Goal: Task Accomplishment & Management: Manage account settings

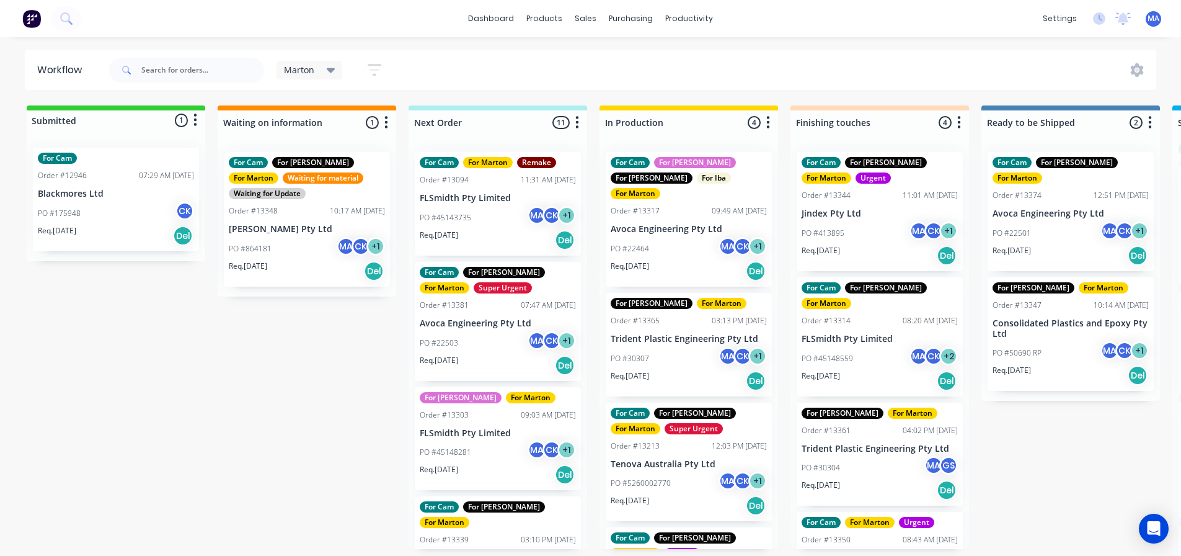
scroll to position [0, 402]
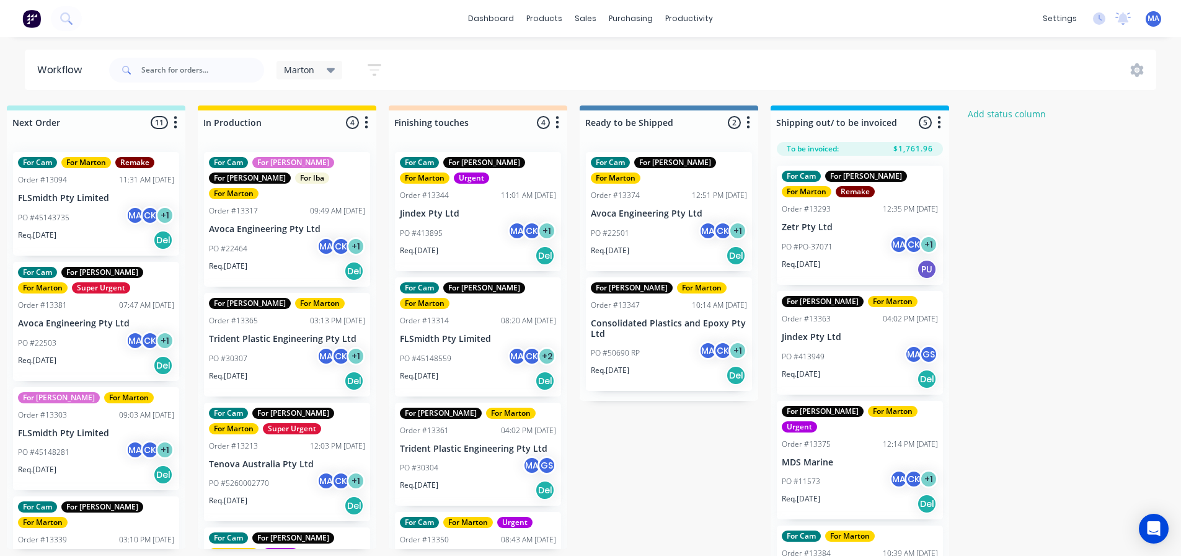
click at [690, 245] on div "Req. [DATE] Del" at bounding box center [669, 255] width 156 height 21
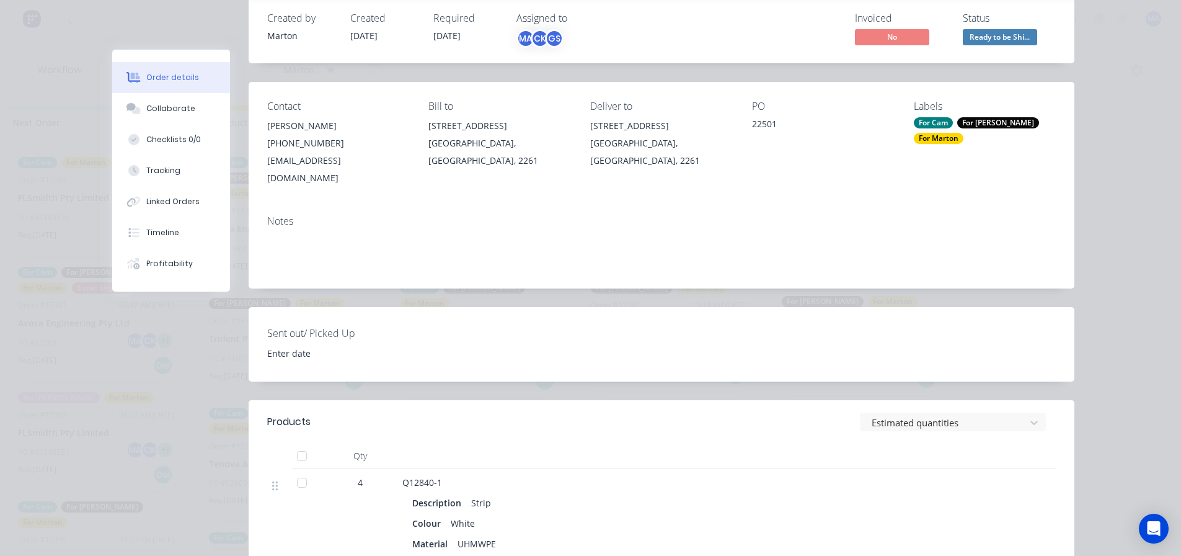
scroll to position [62, 0]
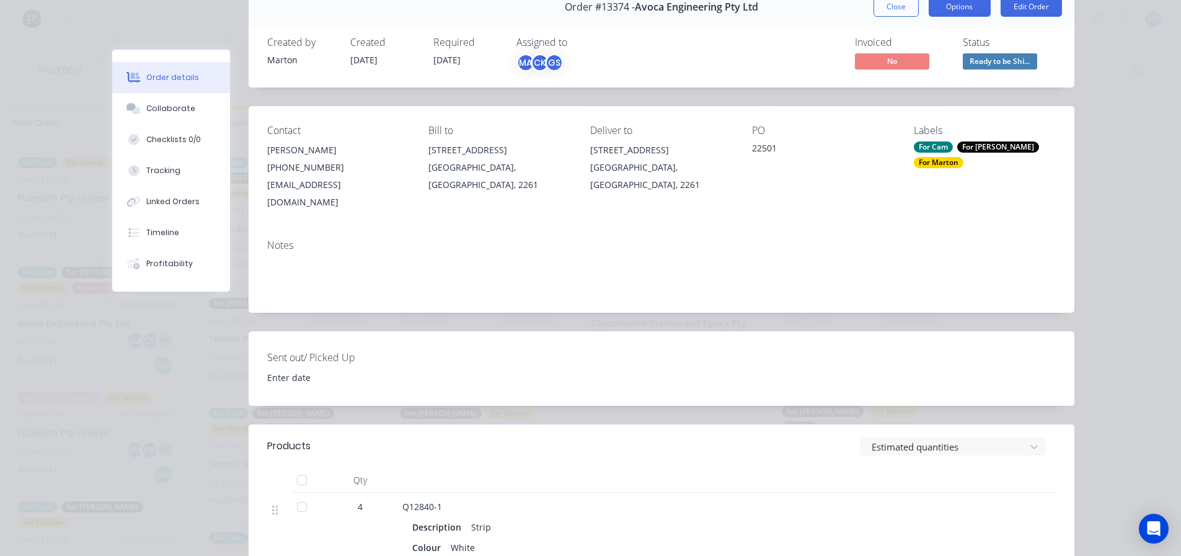
click at [962, 14] on button "Options" at bounding box center [960, 7] width 62 height 20
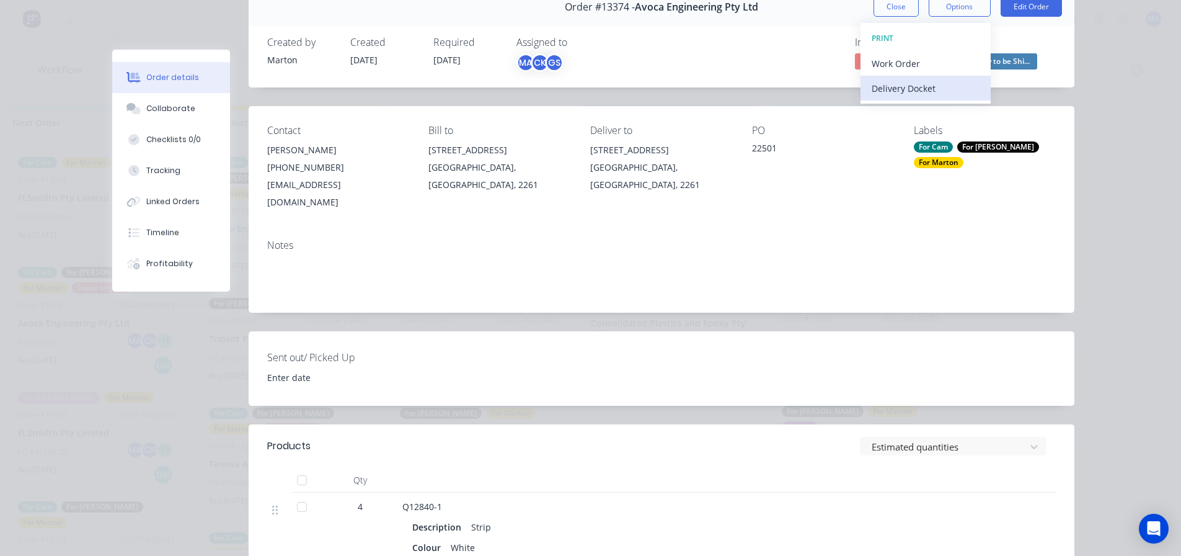
click at [938, 85] on div "Delivery Docket" at bounding box center [926, 88] width 108 height 18
click at [876, 82] on div "Standard" at bounding box center [926, 88] width 108 height 18
click at [903, 2] on button "Close" at bounding box center [896, 7] width 45 height 20
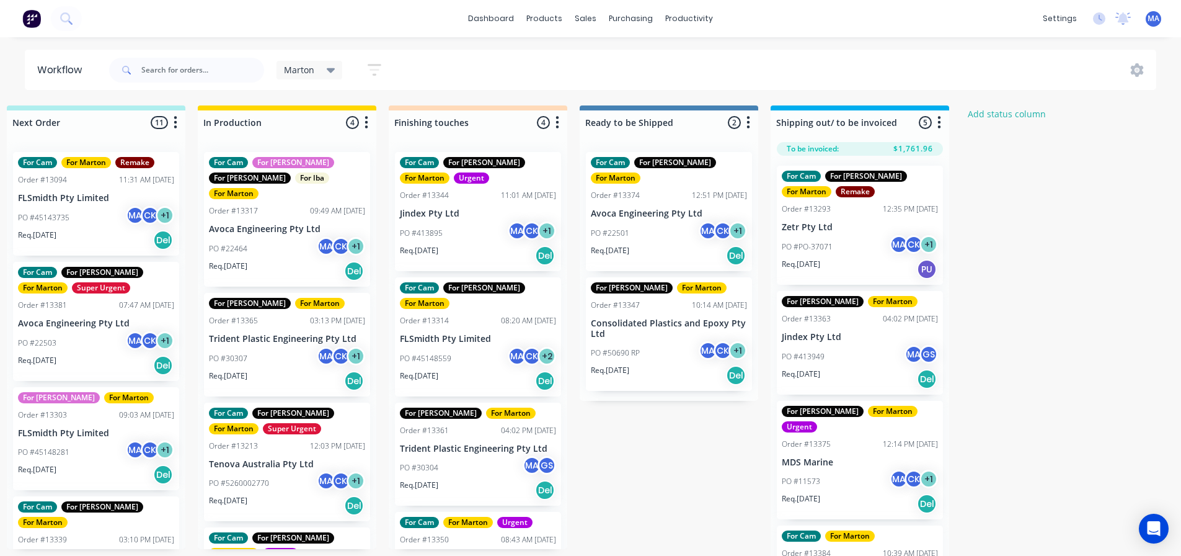
drag, startPoint x: 652, startPoint y: 217, endPoint x: 854, endPoint y: 218, distance: 202.1
click at [854, 218] on div "Submitted 1 Status colour #32CD32 hex #32CD32 Save Cancel Summaries Total order…" at bounding box center [443, 333] width 1708 height 457
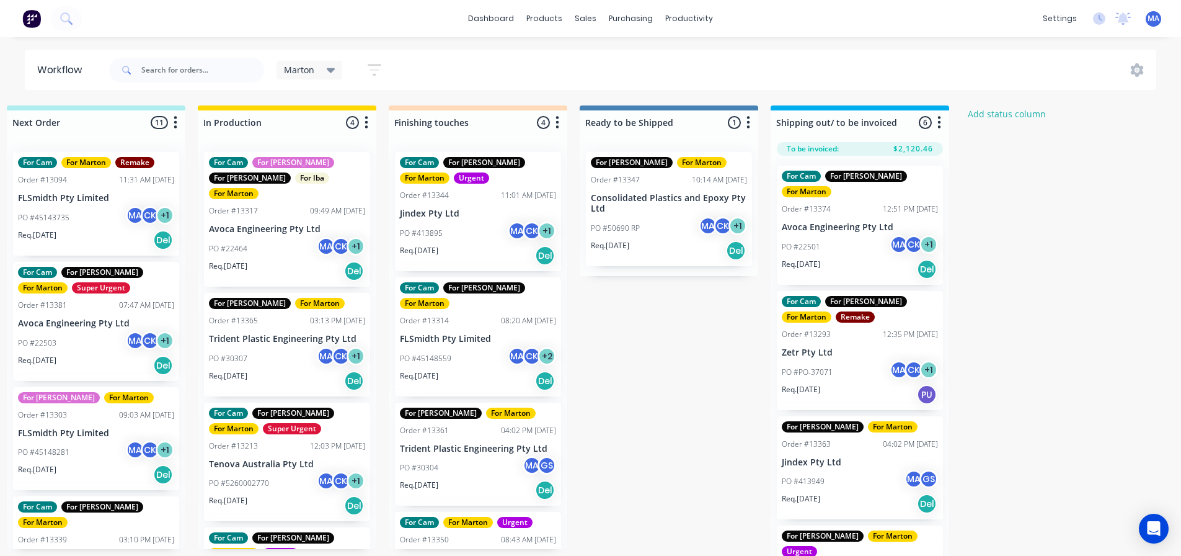
click at [666, 237] on div "PO #50690 RP MA CK + 1" at bounding box center [669, 228] width 156 height 24
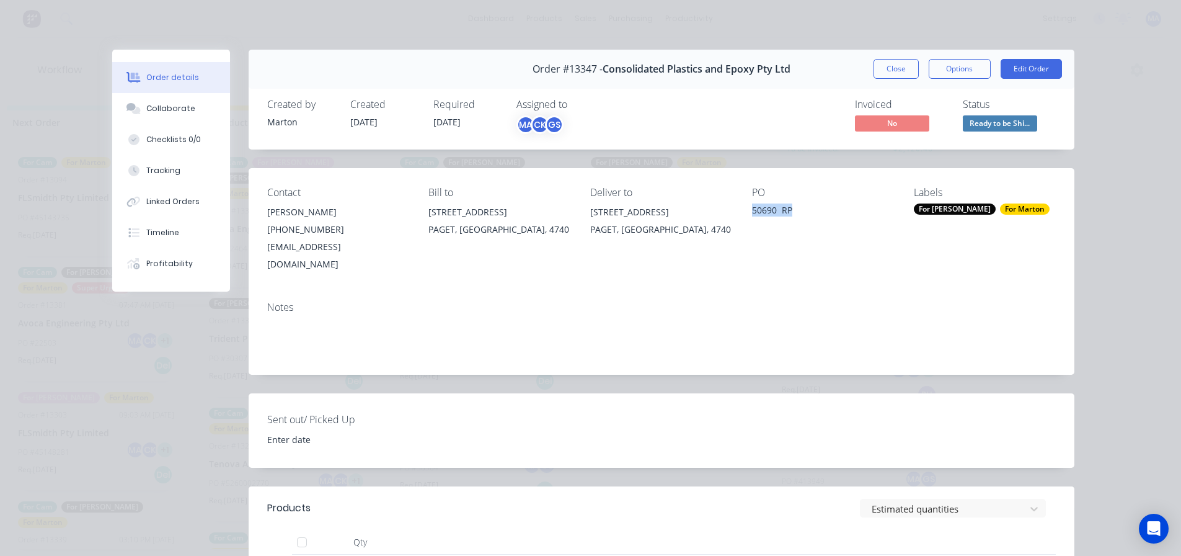
drag, startPoint x: 803, startPoint y: 211, endPoint x: 740, endPoint y: 216, distance: 63.4
click at [740, 216] on div "Contact [PERSON_NAME] [PHONE_NUMBER] [EMAIL_ADDRESS][DOMAIN_NAME] Bill to [STRE…" at bounding box center [662, 229] width 826 height 123
copy div "50690 RP"
click at [892, 67] on button "Close" at bounding box center [896, 69] width 45 height 20
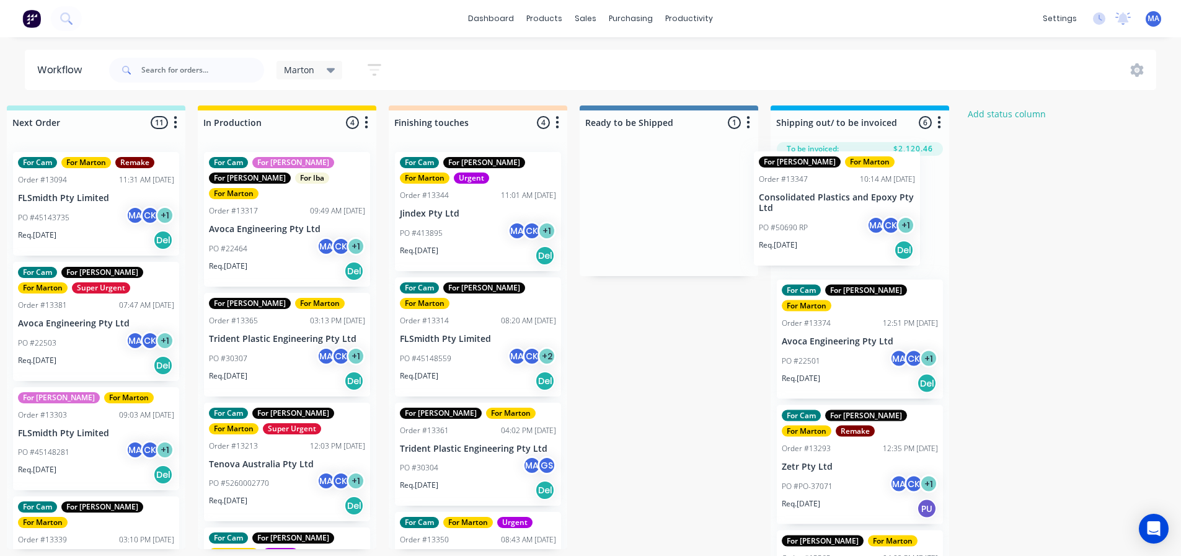
drag, startPoint x: 655, startPoint y: 226, endPoint x: 827, endPoint y: 226, distance: 171.8
click at [827, 226] on div "Submitted 1 Status colour #32CD32 hex #32CD32 Save Cancel Summaries Total order…" at bounding box center [443, 333] width 1708 height 457
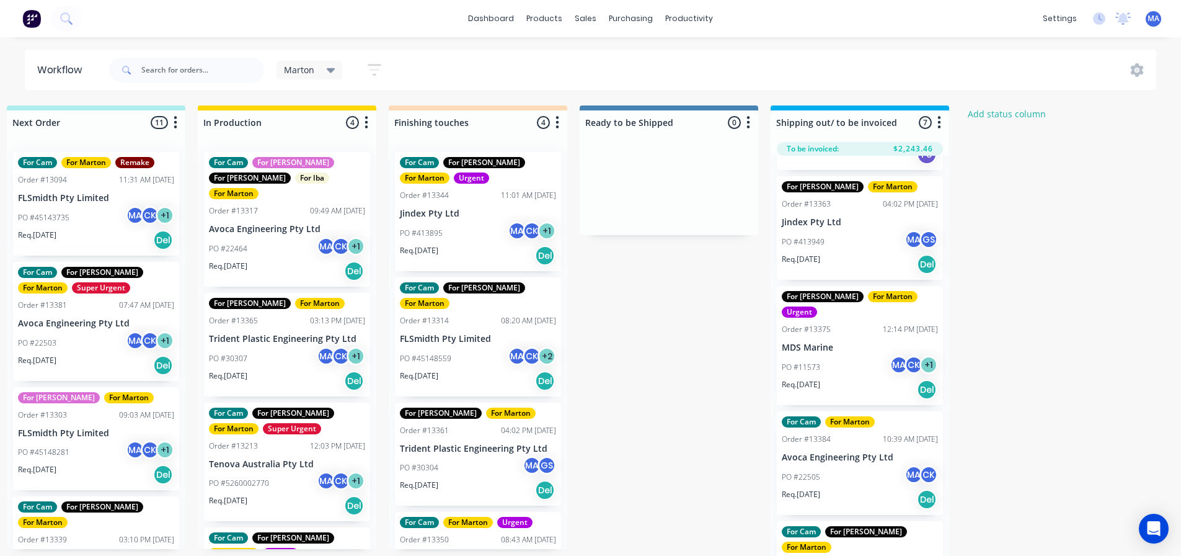
scroll to position [372, 0]
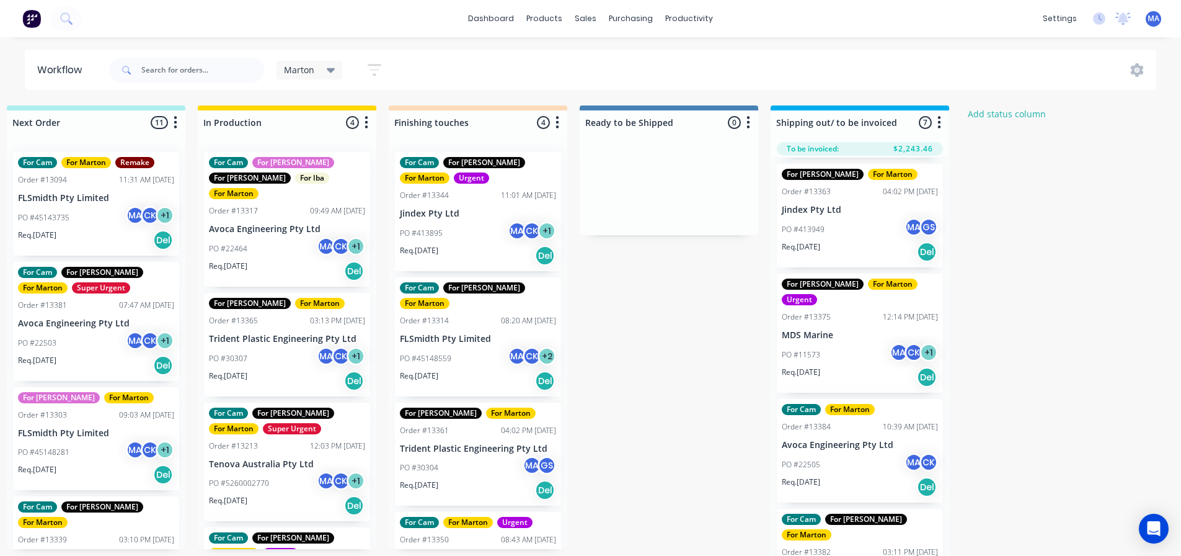
click at [842, 241] on div "Req. [DATE] Del" at bounding box center [860, 251] width 156 height 21
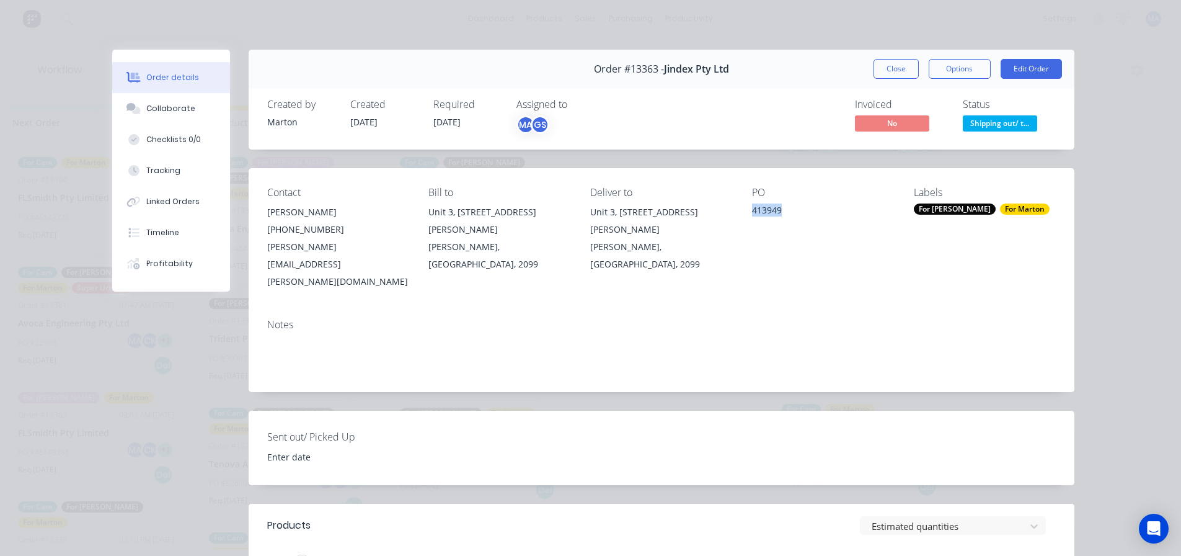
drag, startPoint x: 788, startPoint y: 210, endPoint x: 739, endPoint y: 214, distance: 49.2
click at [739, 214] on div "Contact [PERSON_NAME] [PHONE_NUMBER] [PERSON_NAME][EMAIL_ADDRESS][PERSON_NAME][…" at bounding box center [662, 238] width 826 height 141
copy div "413949"
click at [876, 69] on button "Close" at bounding box center [896, 69] width 45 height 20
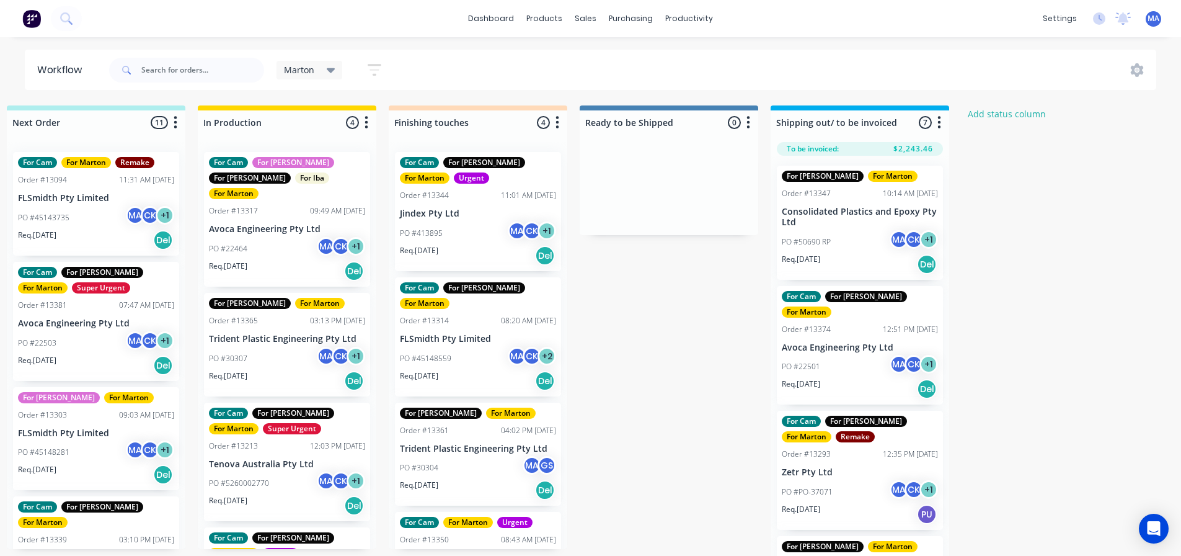
scroll to position [51, 0]
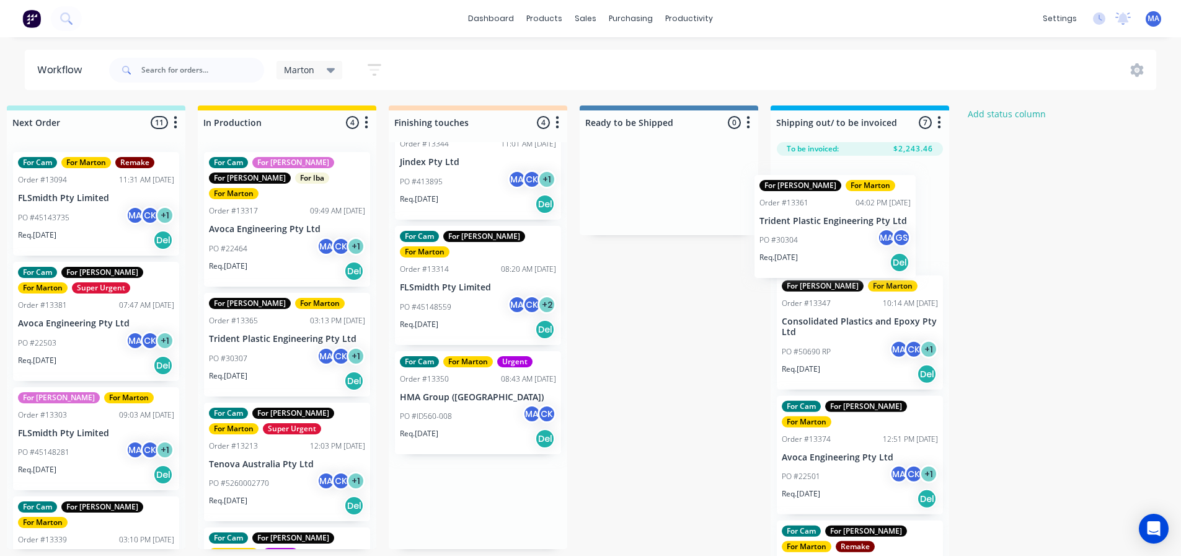
drag, startPoint x: 459, startPoint y: 409, endPoint x: 824, endPoint y: 246, distance: 399.7
click at [824, 246] on div "Submitted 1 Status colour #32CD32 hex #32CD32 Save Cancel Summaries Total order…" at bounding box center [443, 333] width 1708 height 457
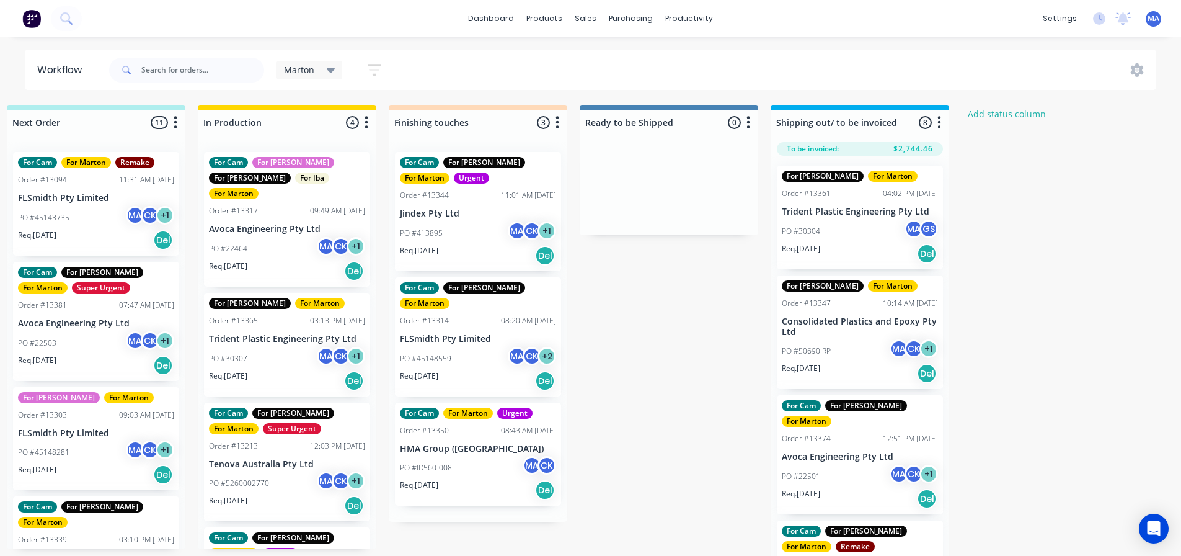
scroll to position [0, 0]
click at [853, 246] on div "Req. [DATE] Del" at bounding box center [860, 253] width 156 height 21
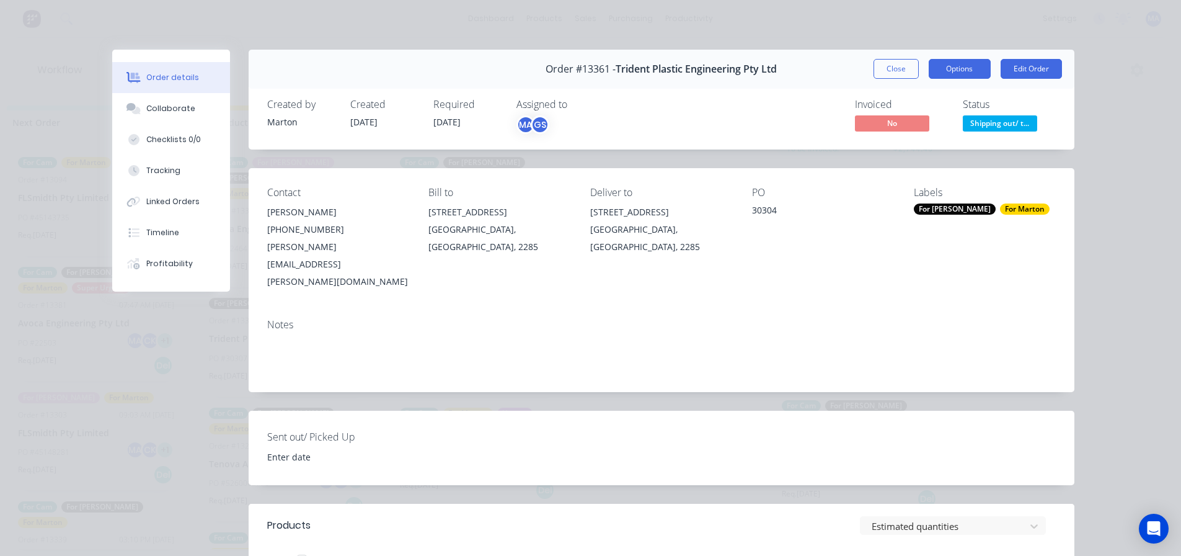
click at [969, 71] on button "Options" at bounding box center [960, 69] width 62 height 20
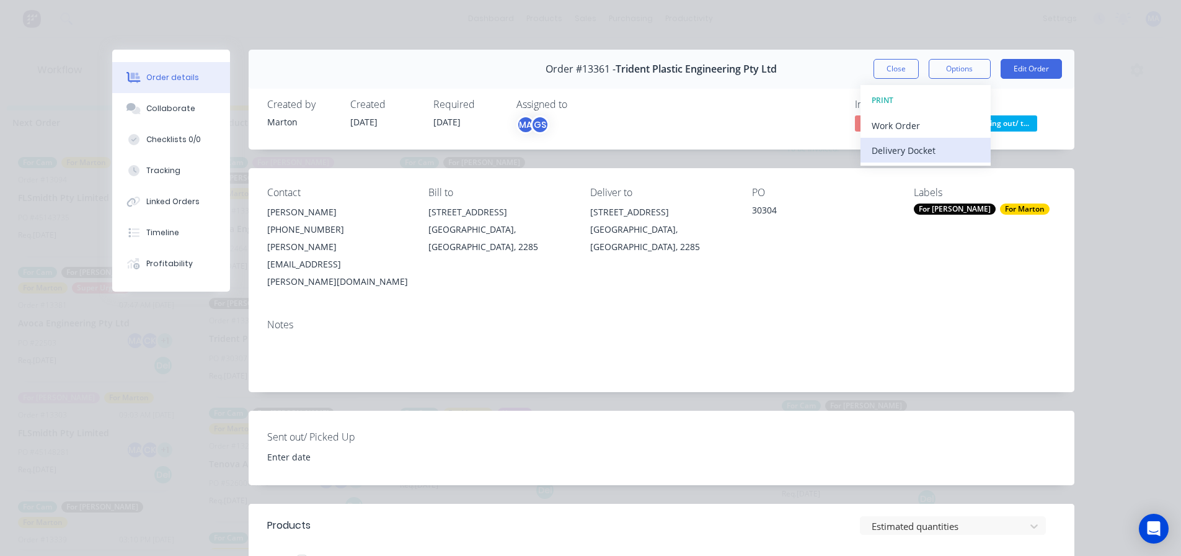
click at [933, 156] on div "Delivery Docket" at bounding box center [926, 150] width 108 height 18
click at [928, 155] on div "Standard" at bounding box center [926, 150] width 108 height 18
click at [728, 108] on div "Invoiced No Status Shipping out/ t..." at bounding box center [848, 117] width 415 height 36
click at [764, 81] on div "Order #13361 - Trident Plastic Engineering Pty Ltd" at bounding box center [661, 69] width 231 height 37
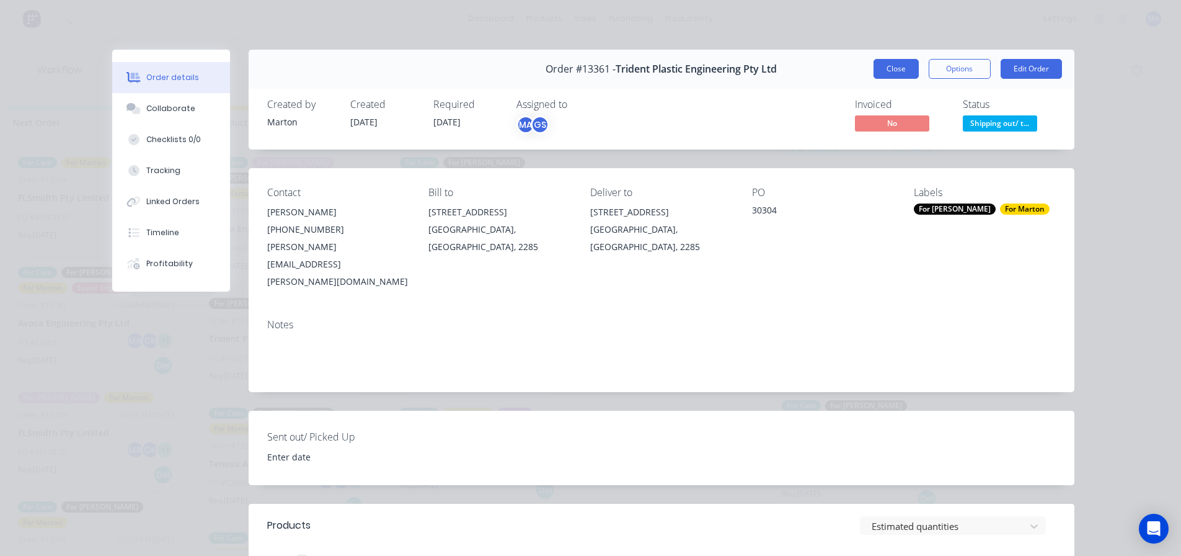
click at [884, 73] on button "Close" at bounding box center [896, 69] width 45 height 20
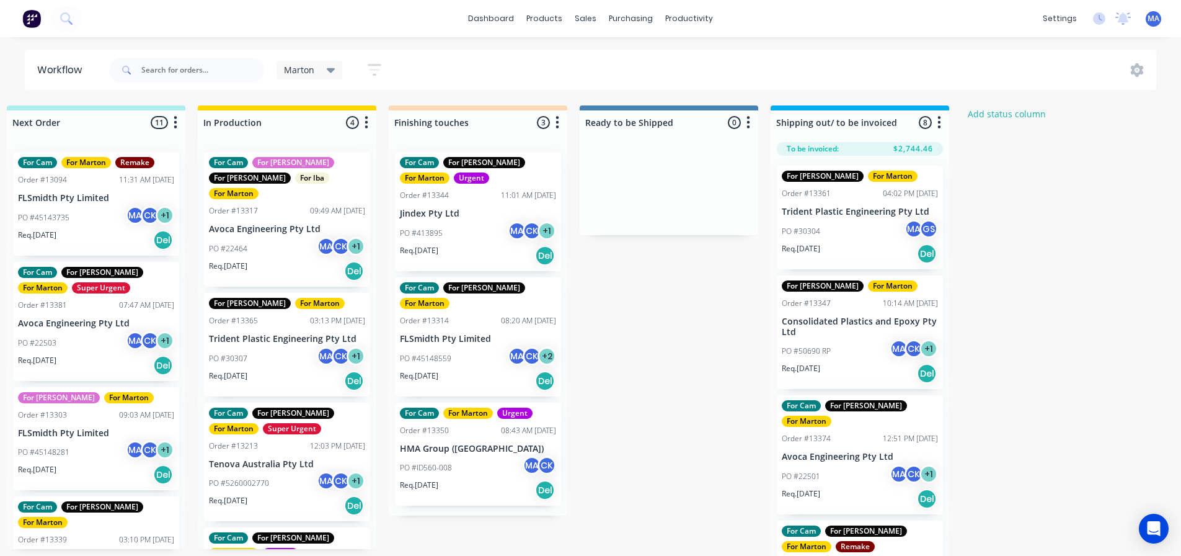
click at [838, 204] on div "For [PERSON_NAME] For [PERSON_NAME] Order #13361 04:02 PM [DATE] Trident Plasti…" at bounding box center [860, 218] width 166 height 104
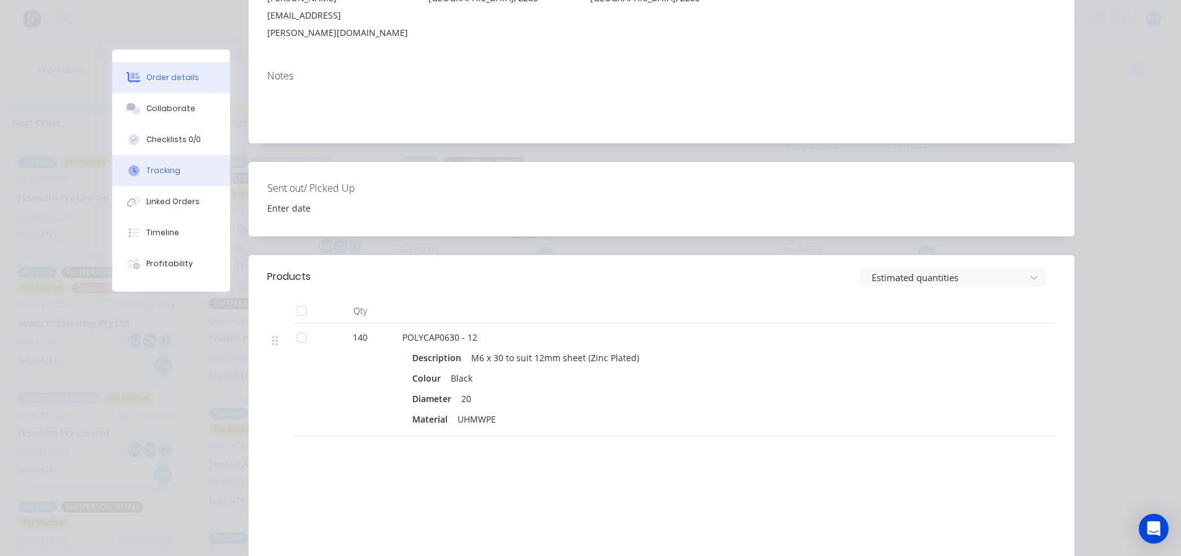
scroll to position [248, 0]
click at [166, 102] on button "Collaborate" at bounding box center [171, 108] width 118 height 31
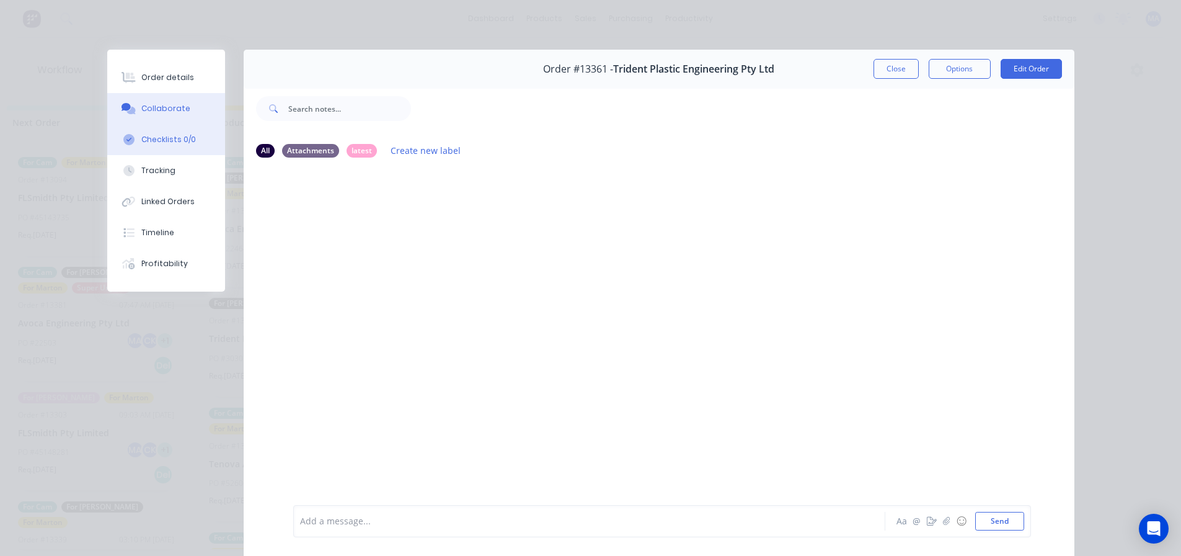
drag, startPoint x: 191, startPoint y: 149, endPoint x: 178, endPoint y: 145, distance: 13.5
click at [191, 148] on button "Checklists 0/0" at bounding box center [166, 139] width 118 height 31
type textarea "x"
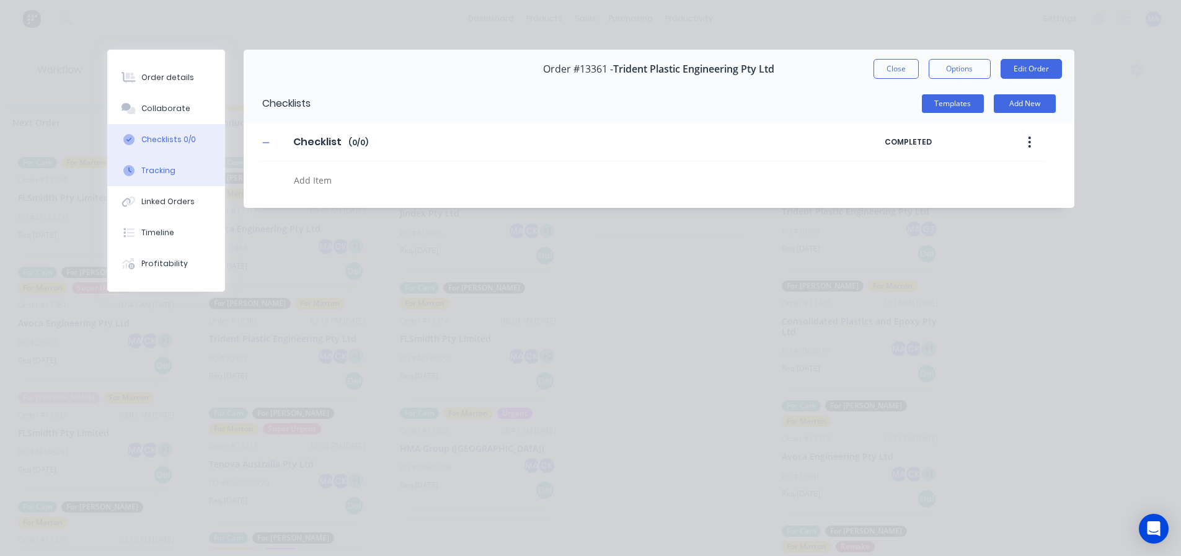
click at [169, 160] on button "Tracking" at bounding box center [166, 170] width 118 height 31
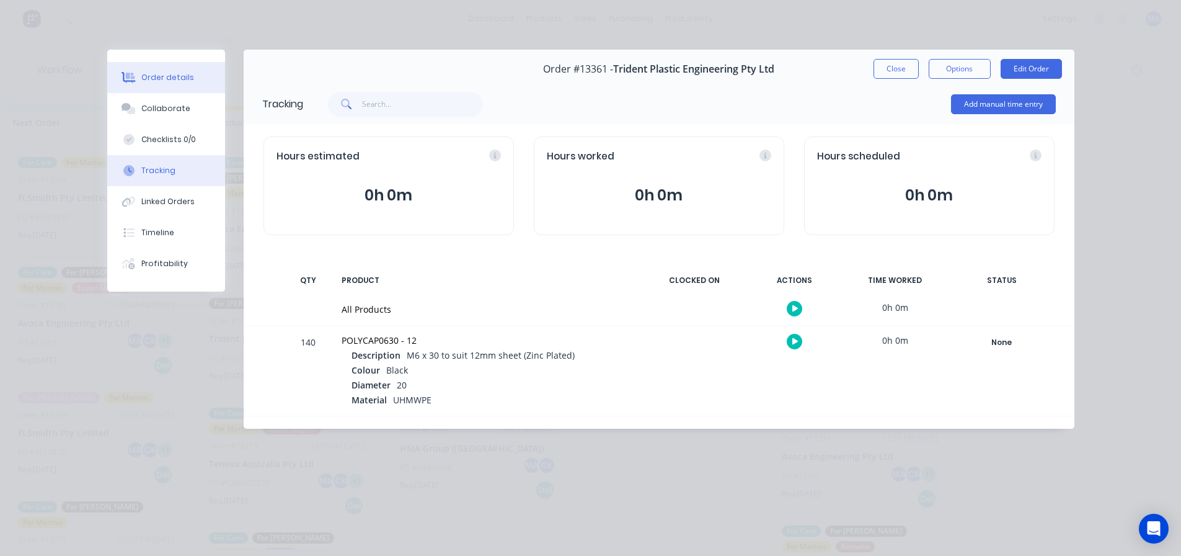
click at [172, 79] on div "Order details" at bounding box center [167, 77] width 53 height 11
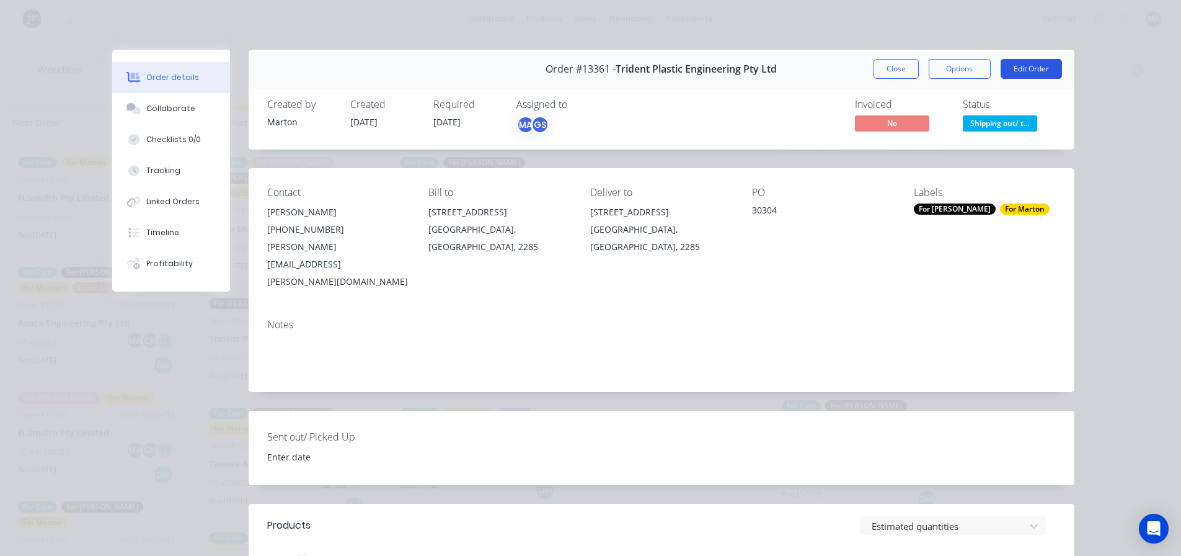
click at [1049, 68] on button "Edit Order" at bounding box center [1031, 69] width 61 height 20
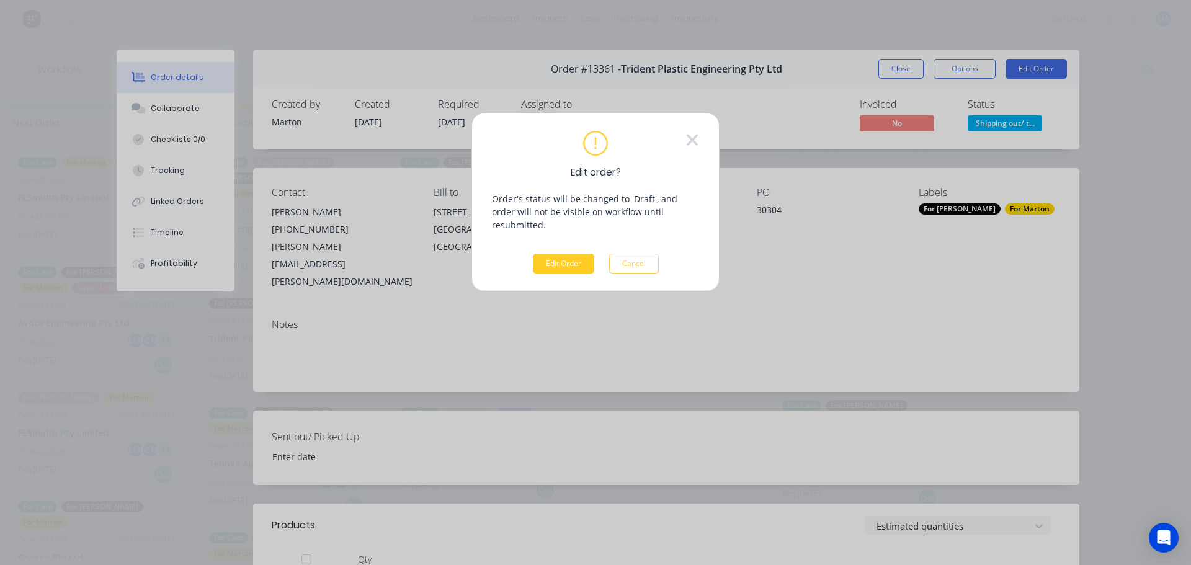
click at [551, 254] on button "Edit Order" at bounding box center [563, 264] width 61 height 20
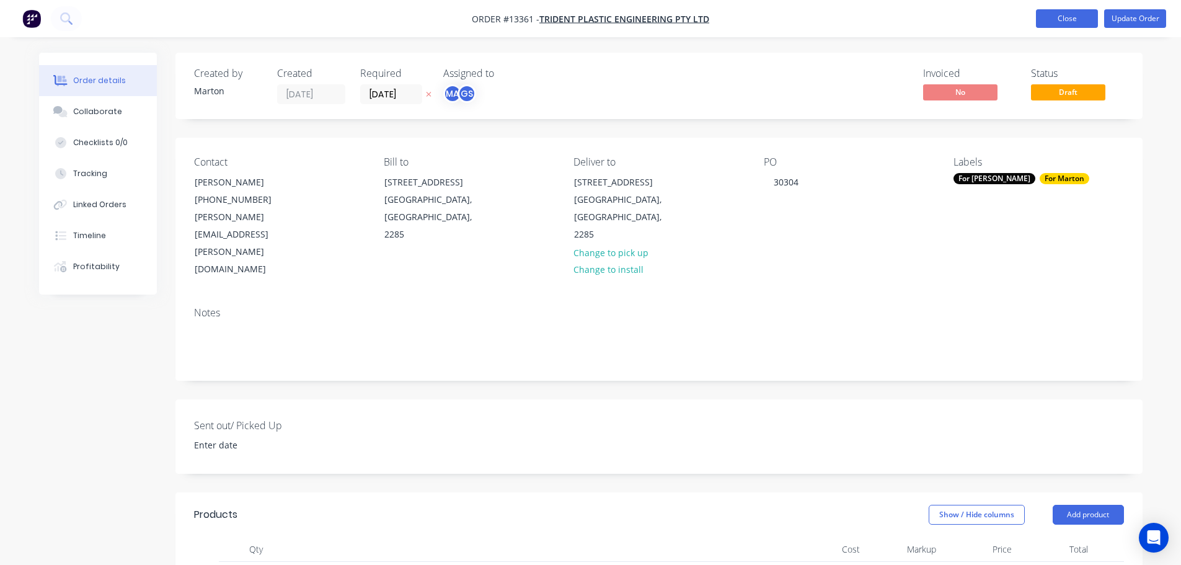
click at [1088, 25] on button "Close" at bounding box center [1067, 18] width 62 height 19
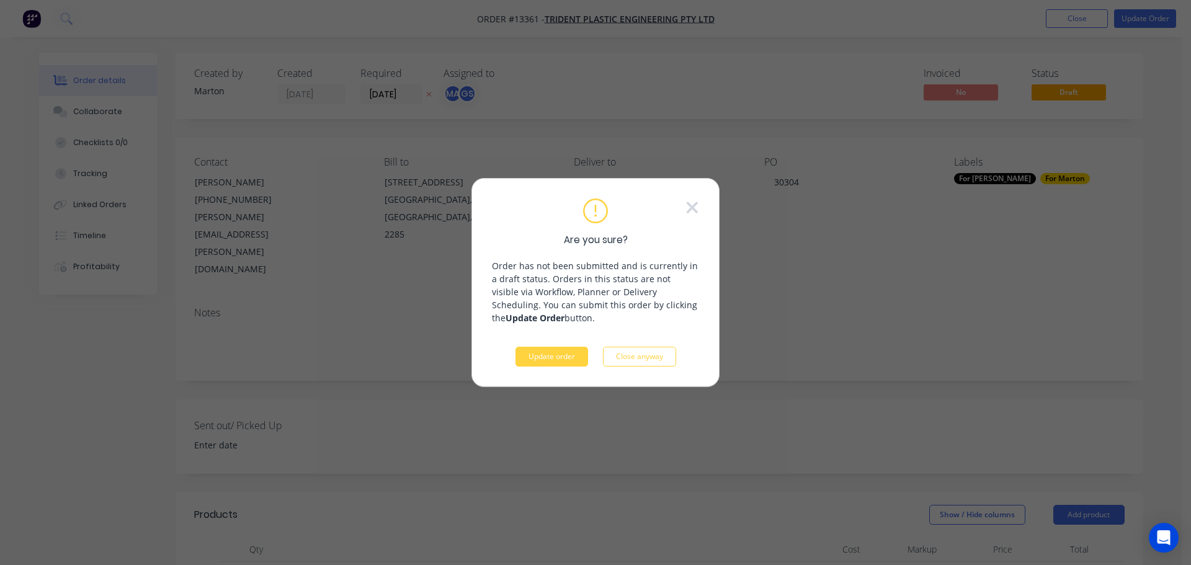
drag, startPoint x: 580, startPoint y: 347, endPoint x: 594, endPoint y: 340, distance: 16.1
click at [579, 348] on button "Update order" at bounding box center [551, 357] width 73 height 20
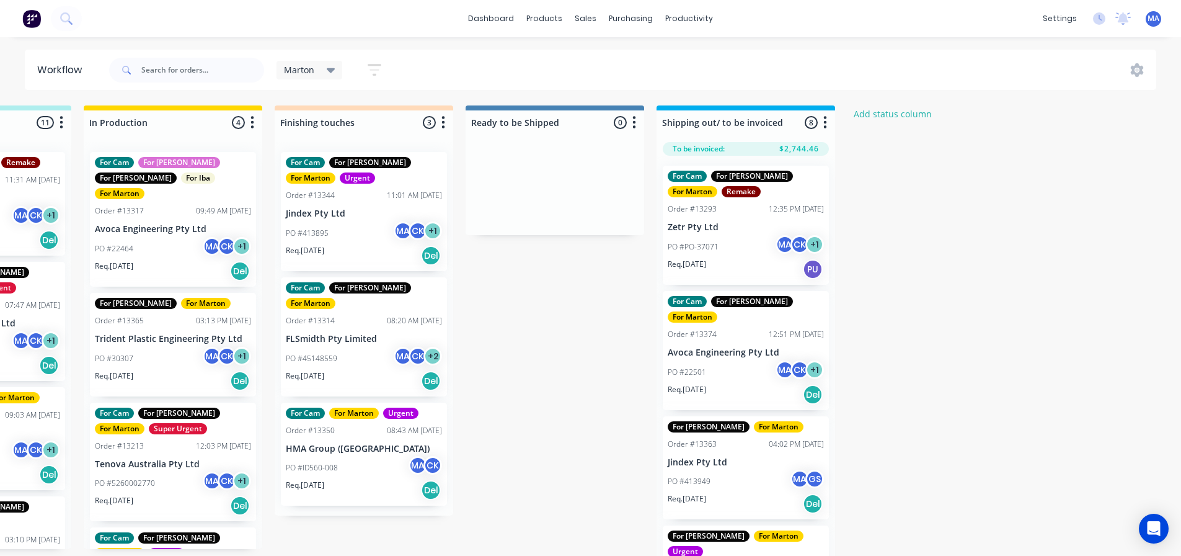
scroll to position [0, 514]
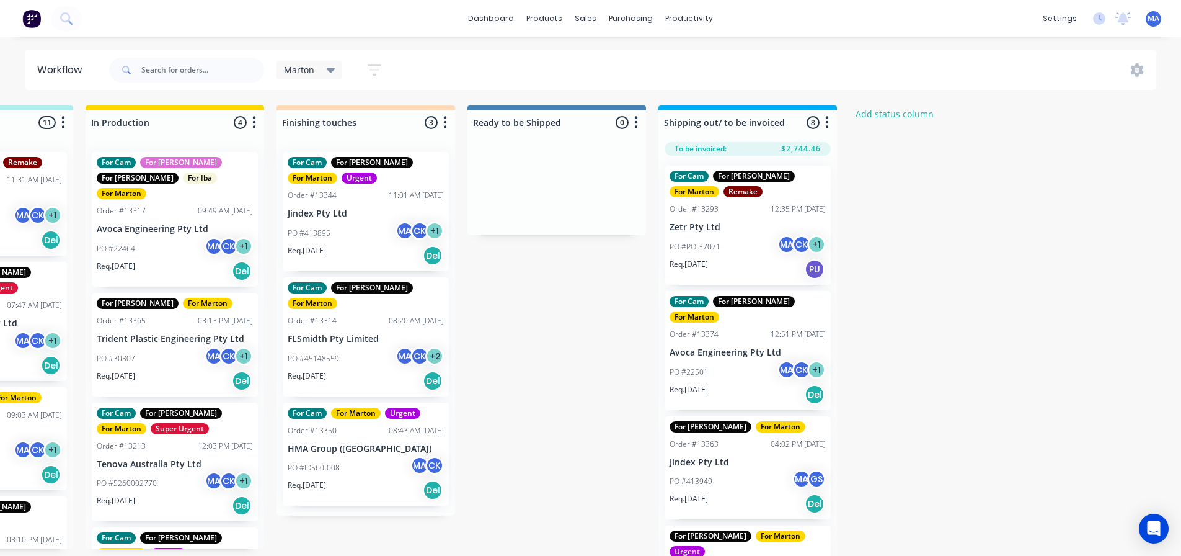
click at [529, 311] on div "Submitted 1 Status colour #32CD32 hex #32CD32 Save Cancel Summaries Total order…" at bounding box center [331, 333] width 1708 height 457
click at [652, 62] on div "Purchase Orders" at bounding box center [671, 59] width 66 height 11
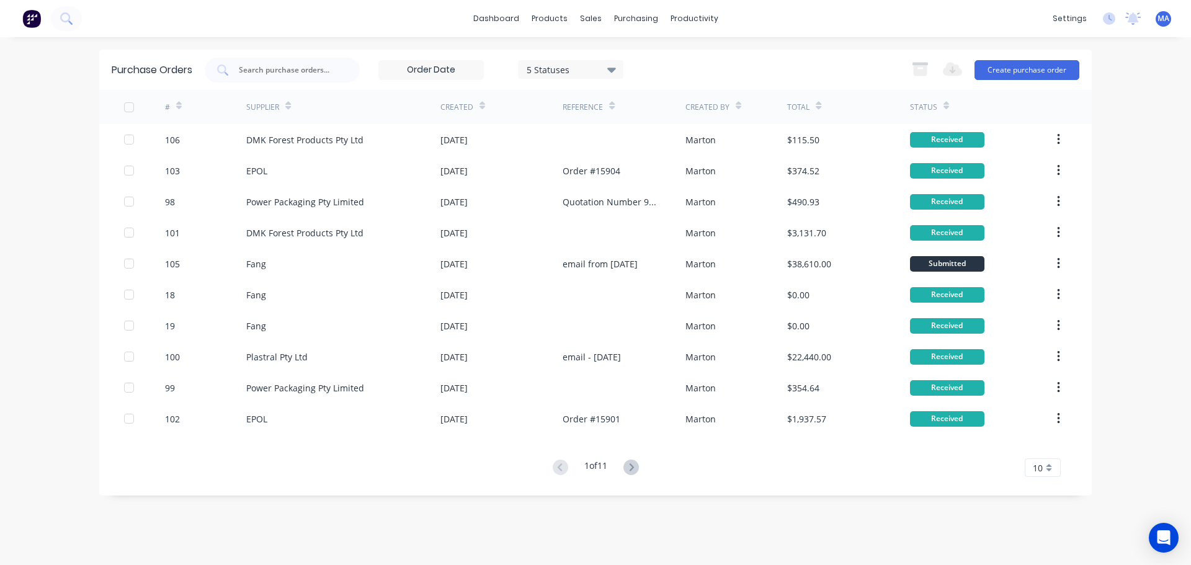
click at [438, 71] on input at bounding box center [431, 70] width 104 height 19
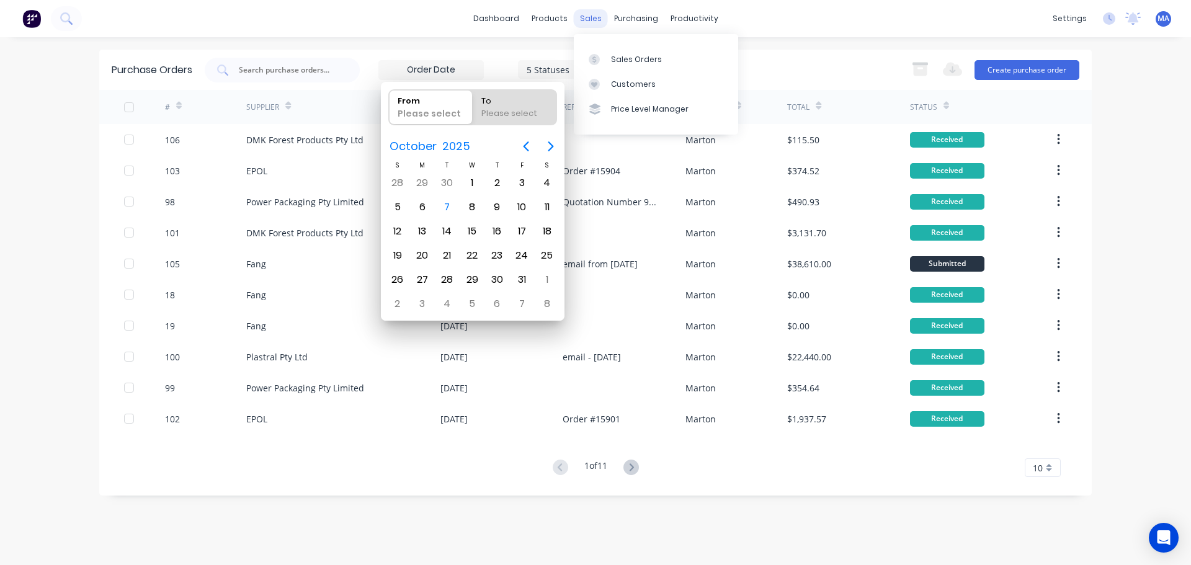
click at [578, 20] on div "sales" at bounding box center [591, 18] width 34 height 19
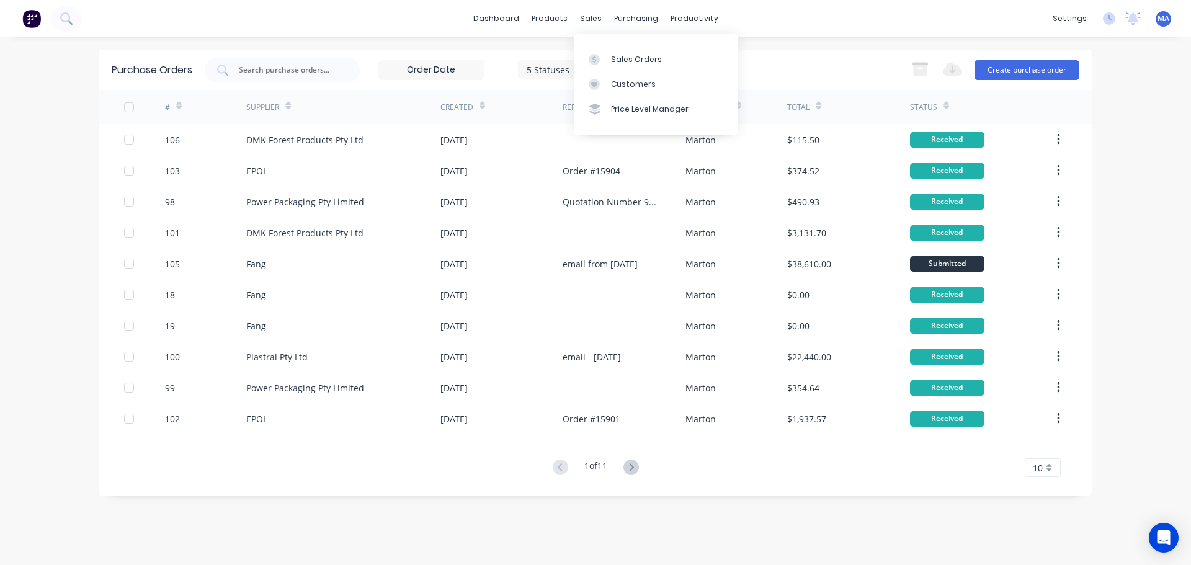
click at [611, 46] on div "Sales Orders Customers Price Level Manager" at bounding box center [656, 84] width 164 height 100
click at [645, 61] on div "Sales Orders" at bounding box center [636, 59] width 51 height 11
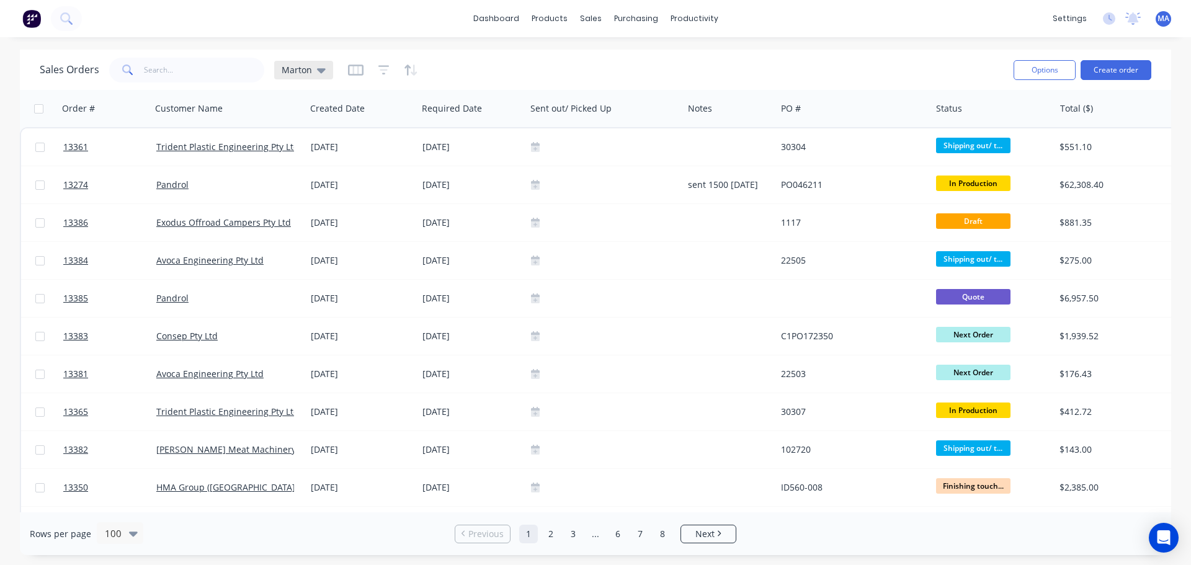
click at [305, 73] on span "Marton" at bounding box center [297, 69] width 30 height 13
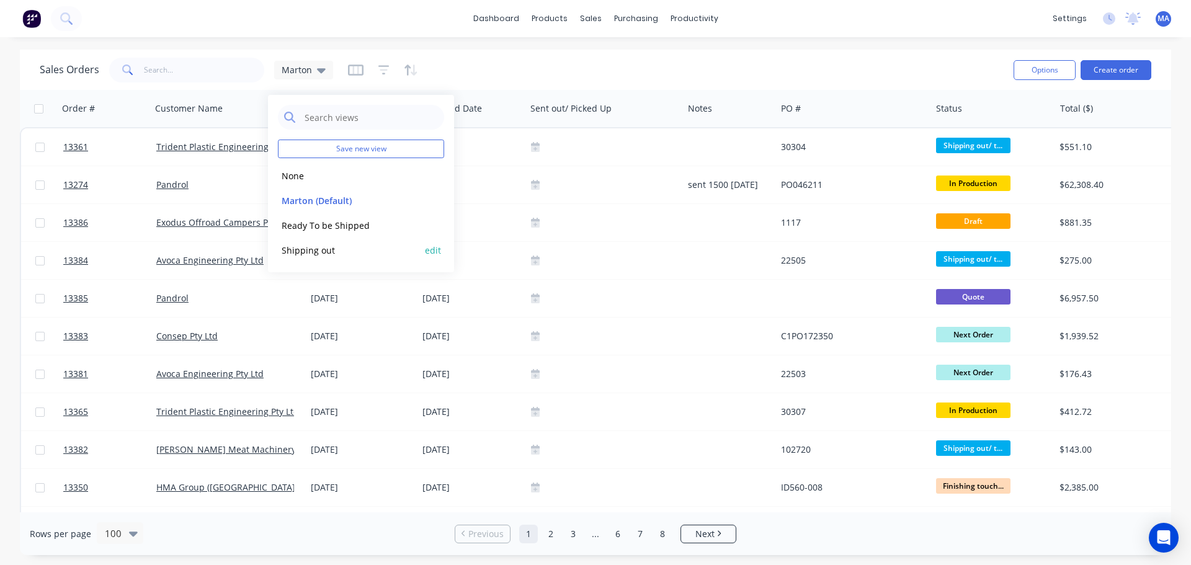
click at [317, 246] on button "Shipping out" at bounding box center [348, 250] width 141 height 14
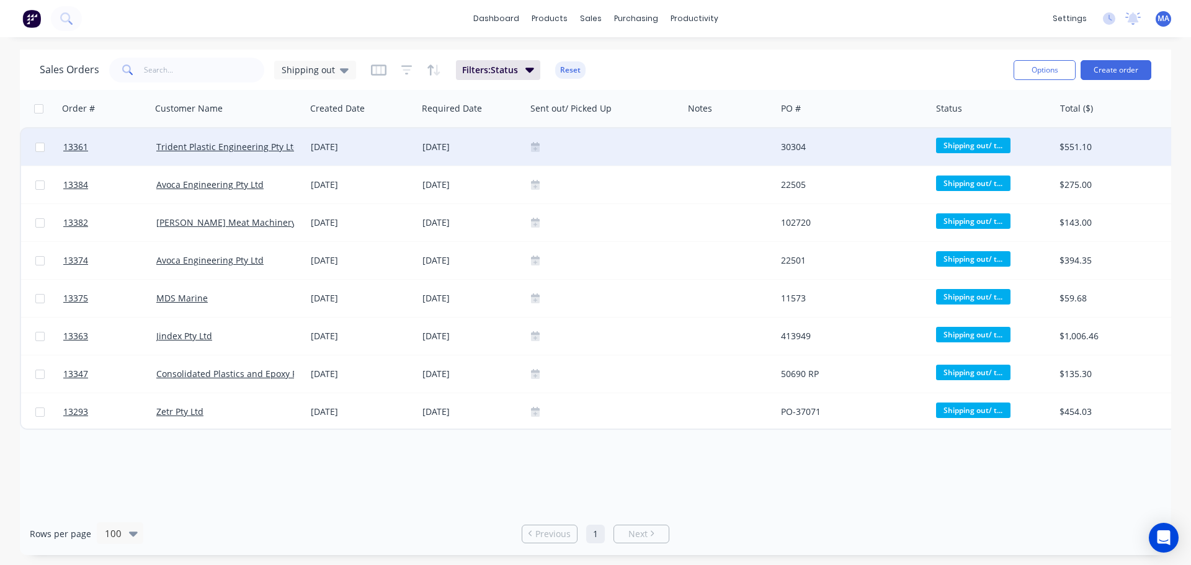
click at [537, 146] on icon at bounding box center [535, 149] width 9 height 6
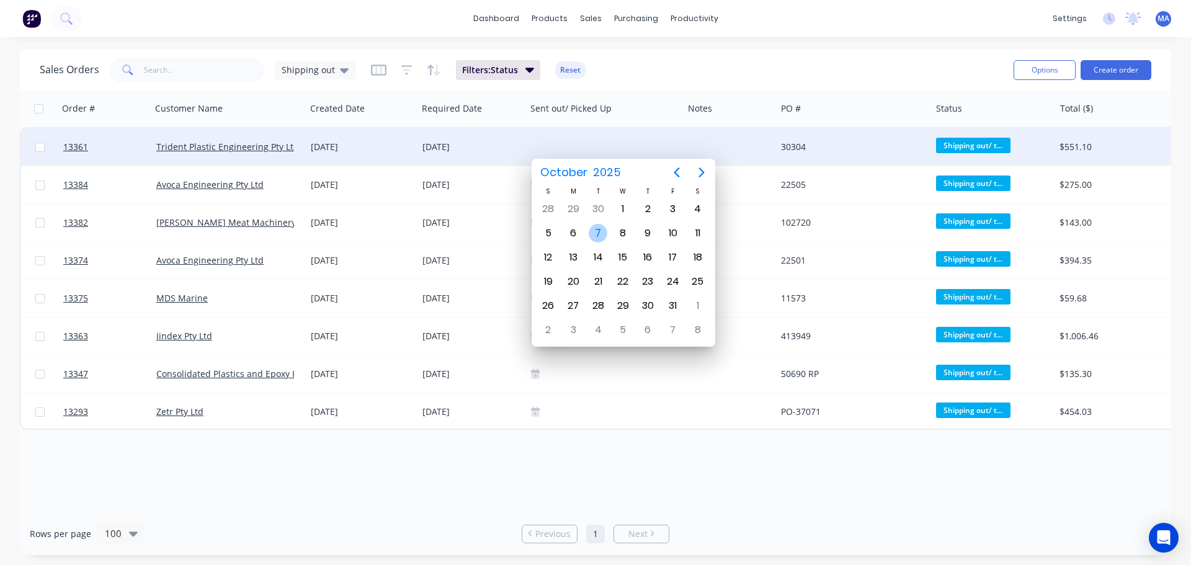
click at [601, 228] on div "7" at bounding box center [597, 233] width 19 height 19
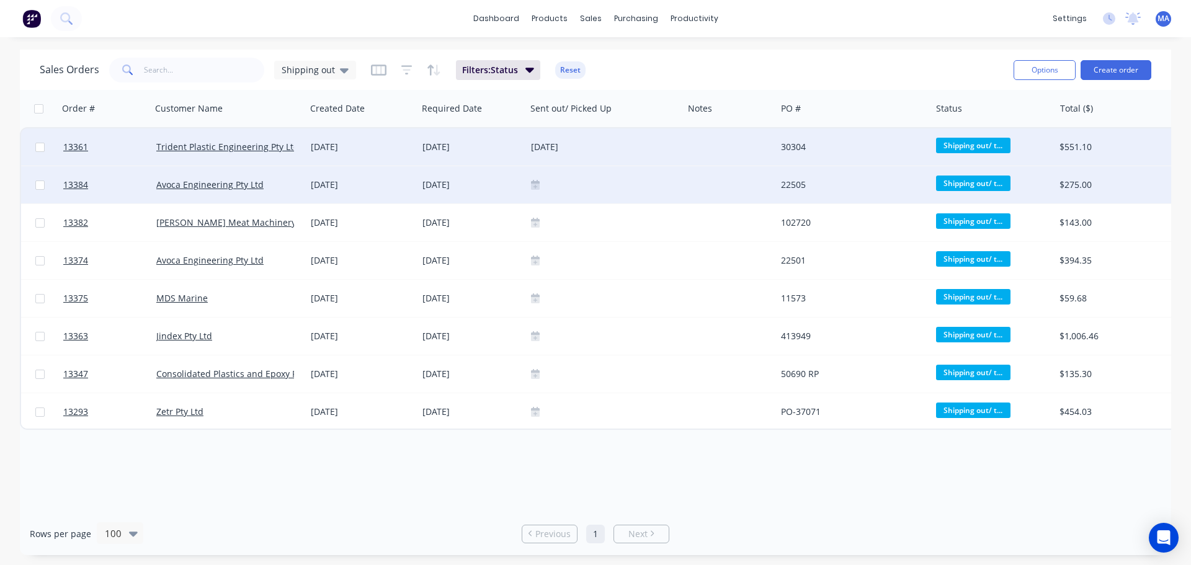
click at [531, 186] on icon at bounding box center [535, 187] width 9 height 6
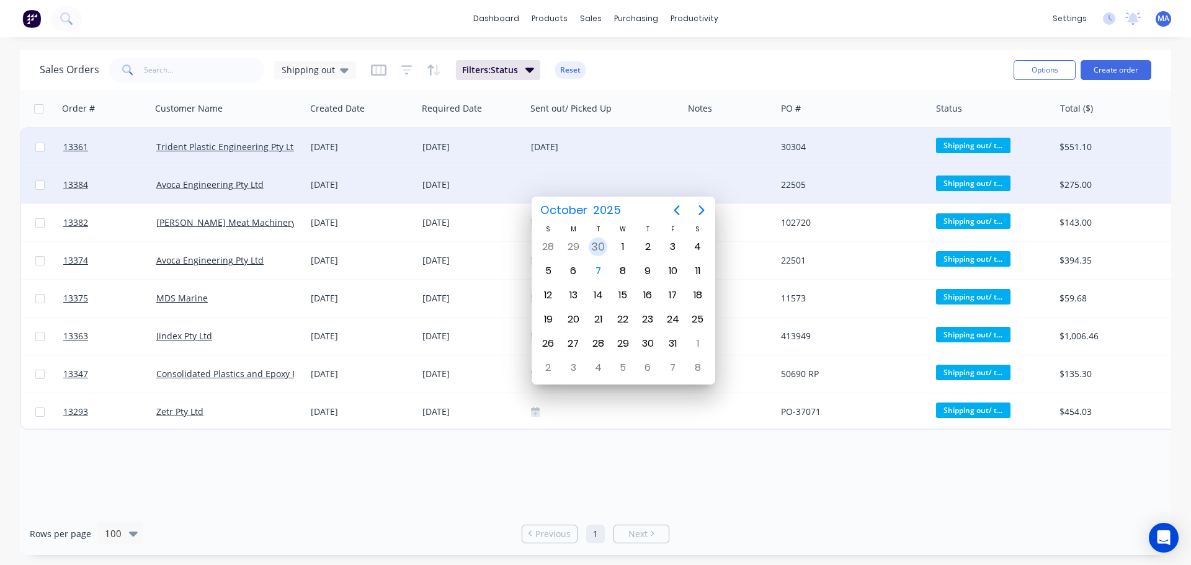
click at [605, 277] on div "7" at bounding box center [597, 271] width 19 height 19
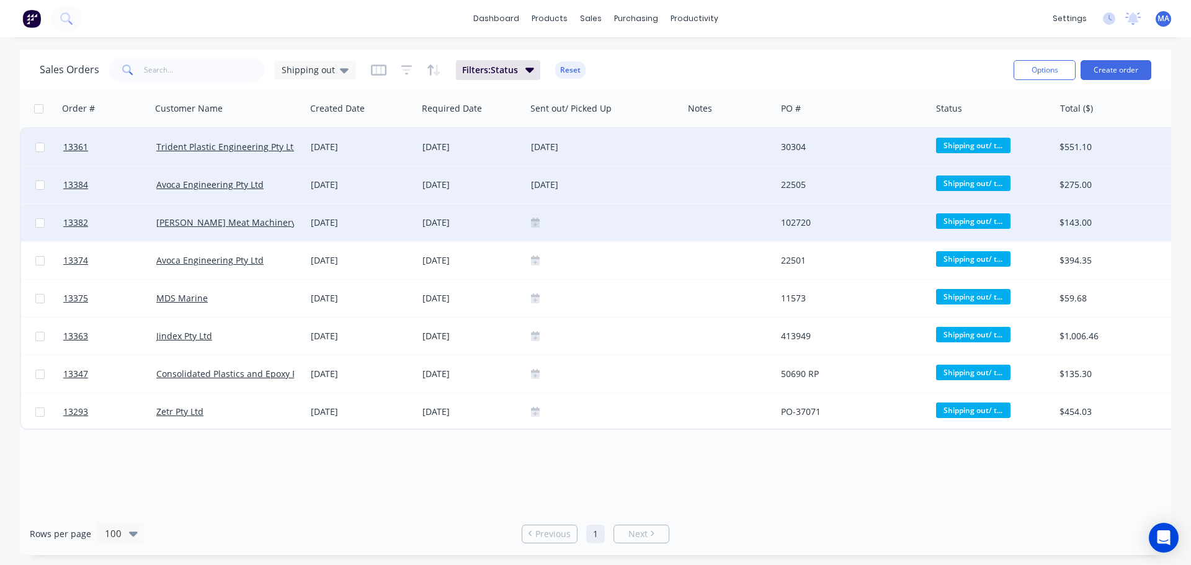
click at [539, 224] on icon at bounding box center [535, 224] width 9 height 6
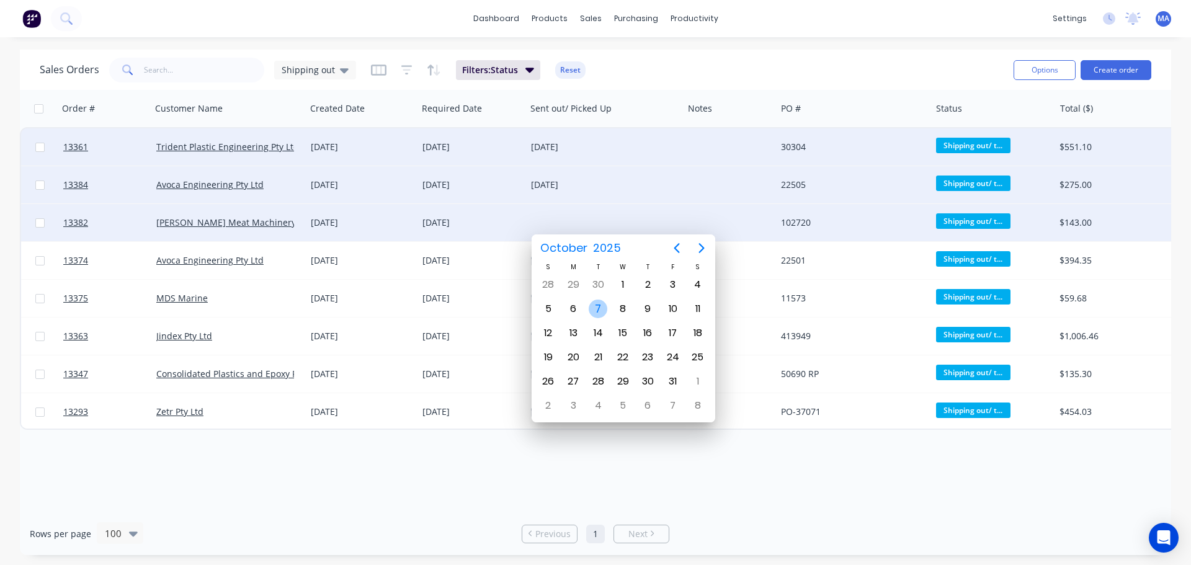
click at [597, 306] on div "7" at bounding box center [597, 308] width 19 height 19
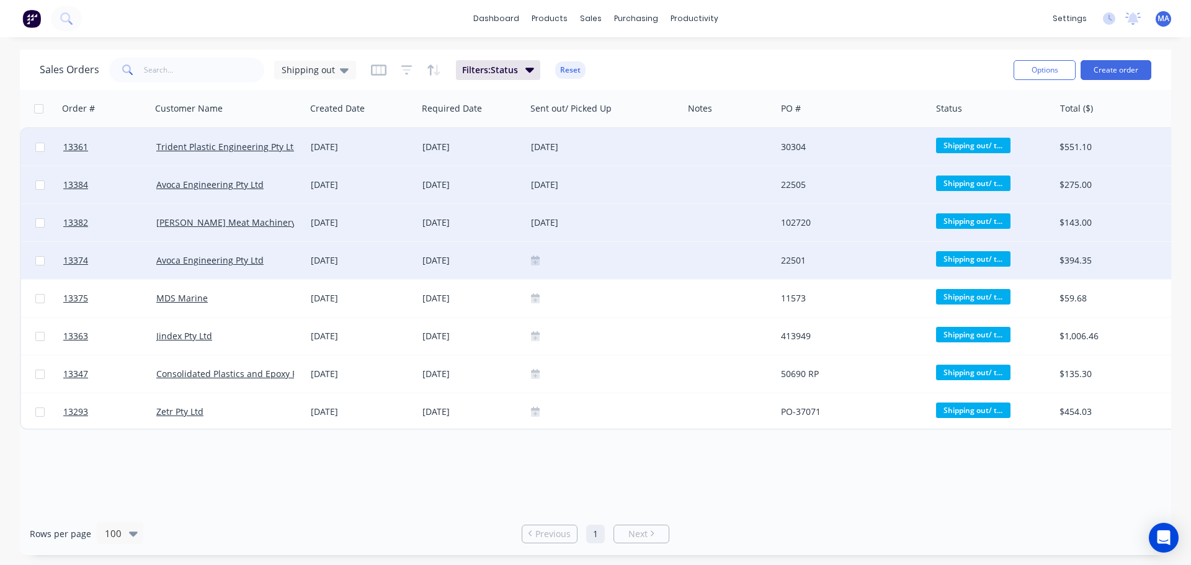
click at [532, 262] on icon at bounding box center [535, 262] width 9 height 6
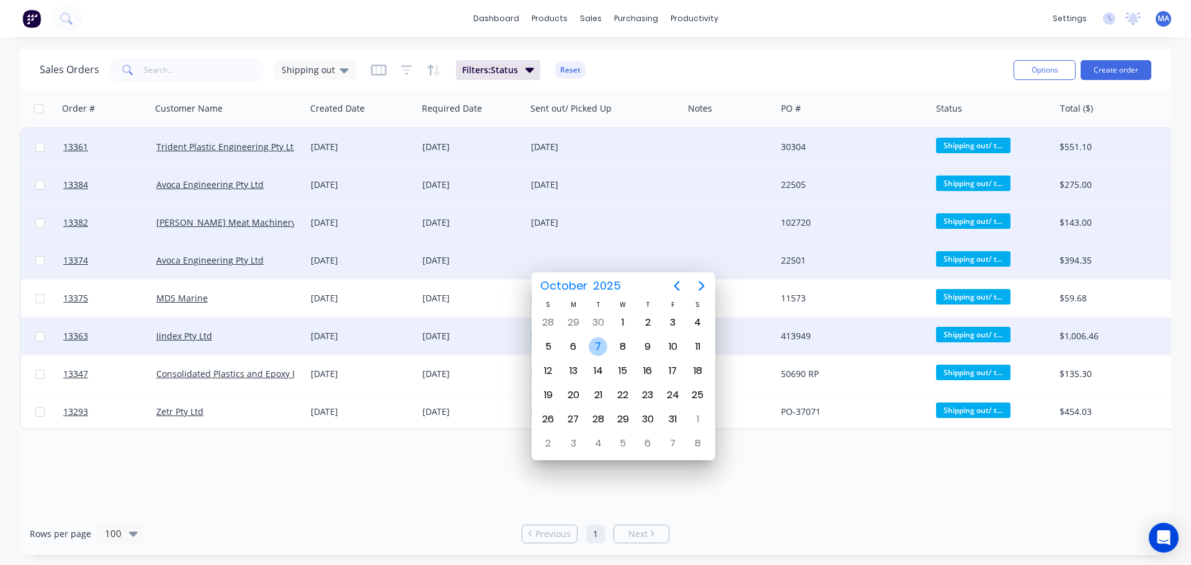
click at [592, 340] on div "7" at bounding box center [597, 346] width 19 height 19
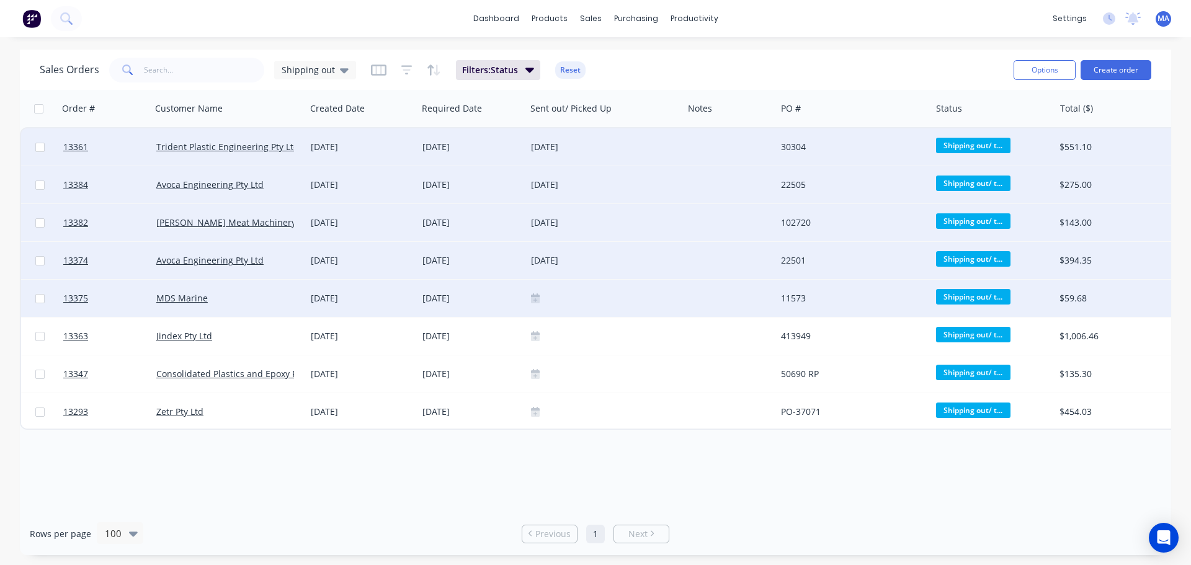
click at [541, 297] on div at bounding box center [604, 298] width 147 height 10
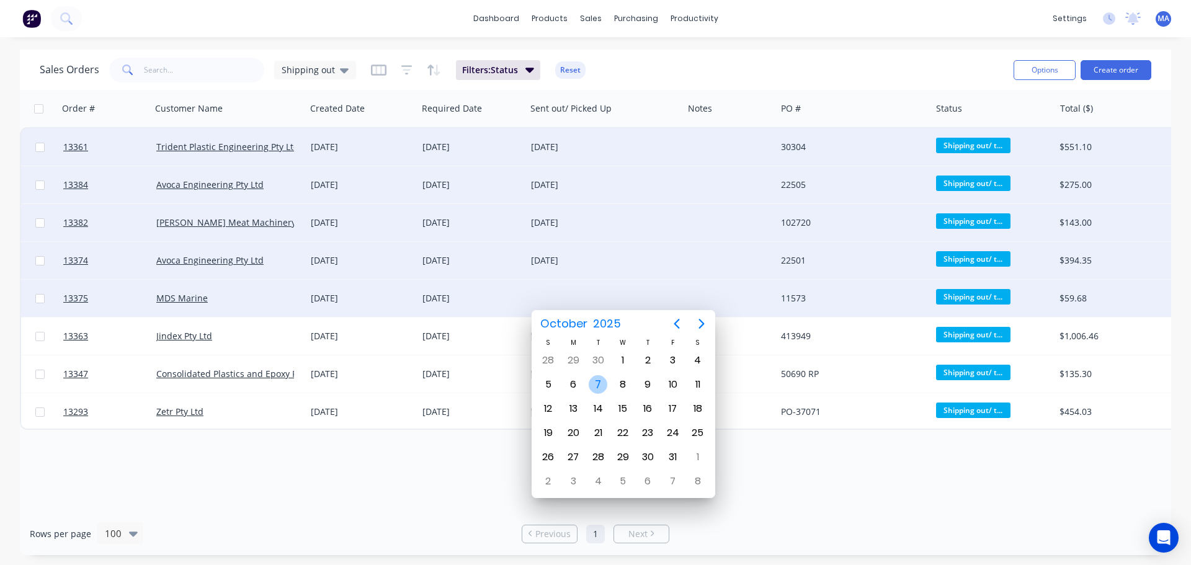
click at [599, 383] on div "7" at bounding box center [597, 384] width 19 height 19
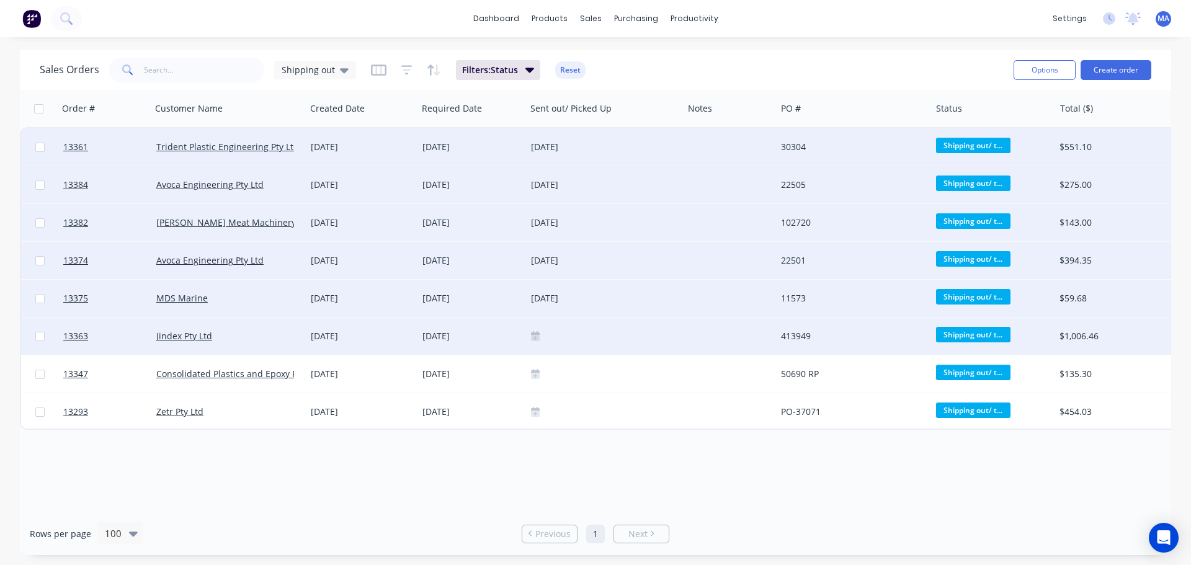
click at [531, 340] on icon at bounding box center [535, 338] width 9 height 6
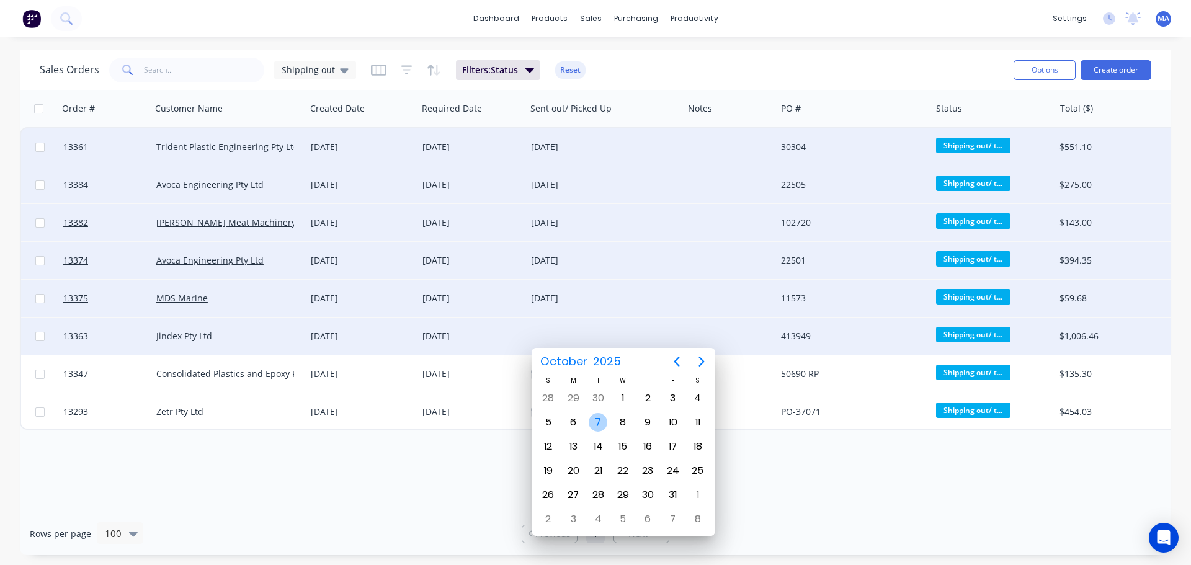
click at [591, 418] on div "7" at bounding box center [597, 422] width 19 height 19
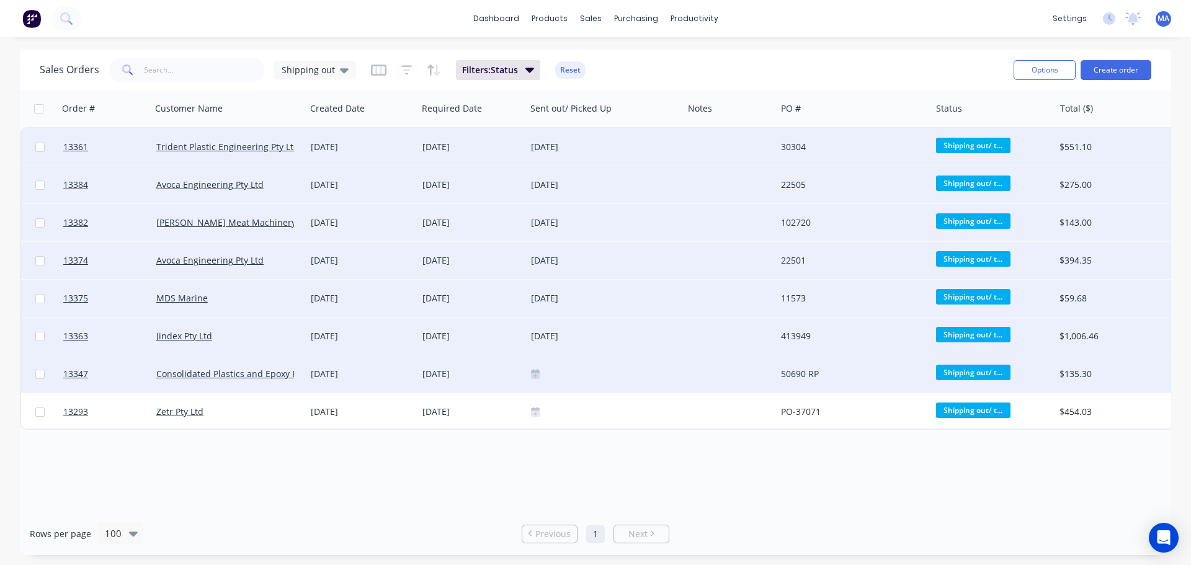
click at [536, 373] on icon at bounding box center [535, 376] width 9 height 6
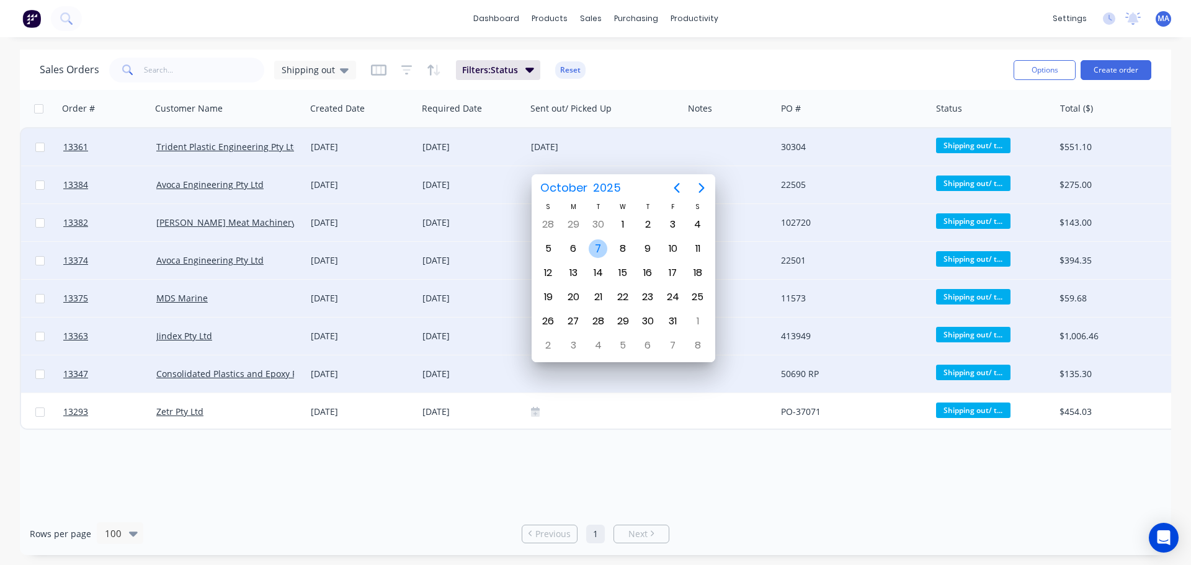
click at [597, 251] on div "7" at bounding box center [597, 248] width 19 height 19
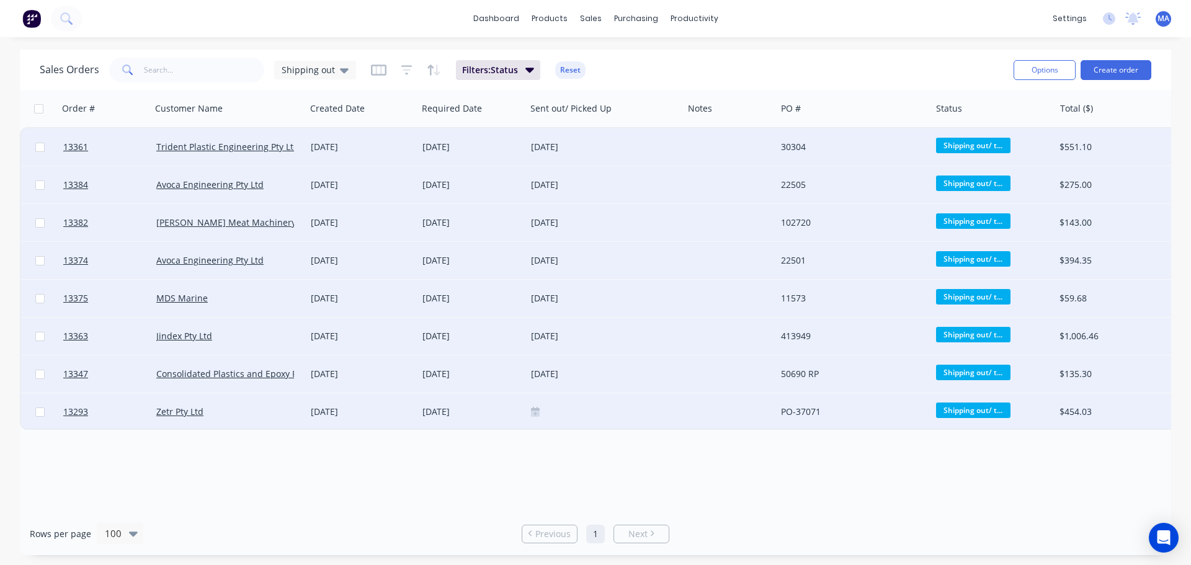
click at [535, 411] on icon at bounding box center [535, 413] width 9 height 6
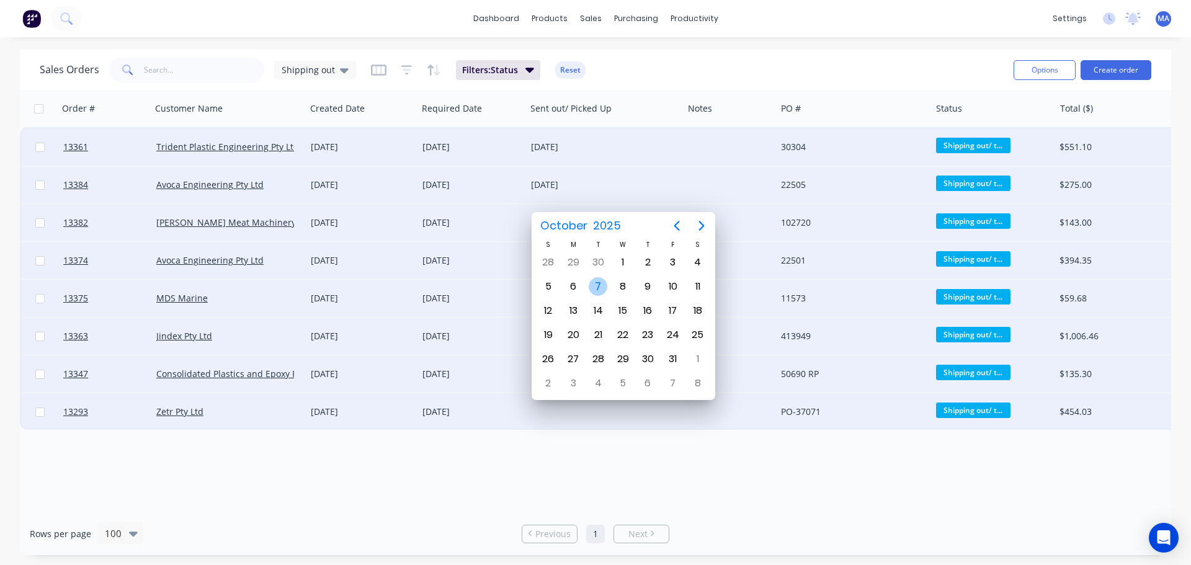
click at [598, 286] on div "7" at bounding box center [597, 286] width 19 height 19
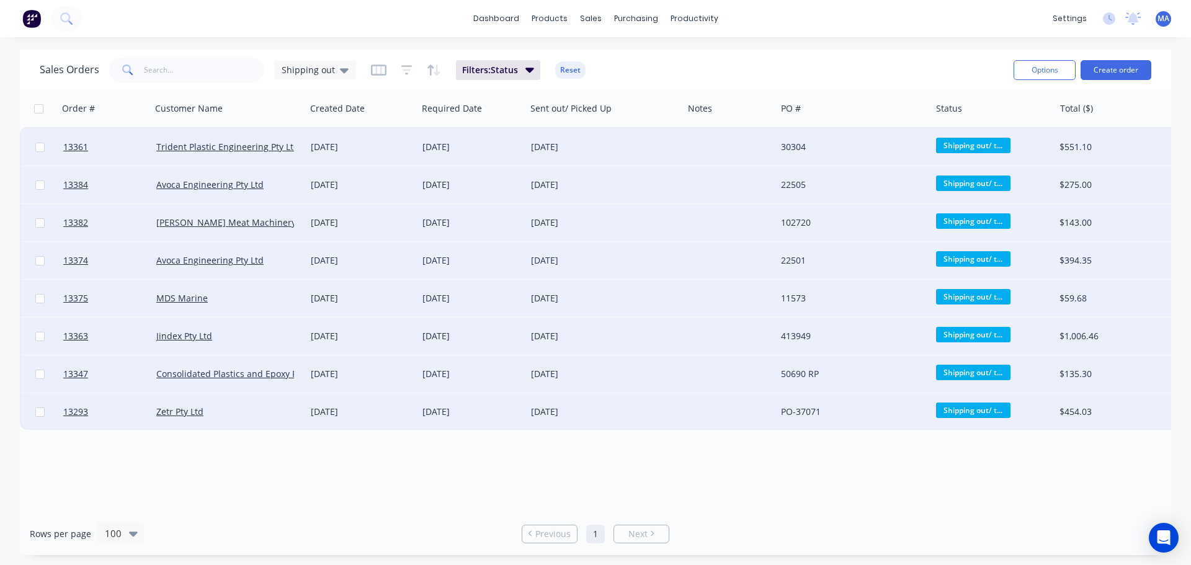
drag, startPoint x: 546, startPoint y: 448, endPoint x: 547, endPoint y: 432, distance: 15.6
click at [545, 448] on div "Order # Customer Name Created Date Required Date Sent out/ Picked Up Notes PO #…" at bounding box center [595, 301] width 1151 height 422
click at [683, 184] on div at bounding box center [729, 184] width 93 height 37
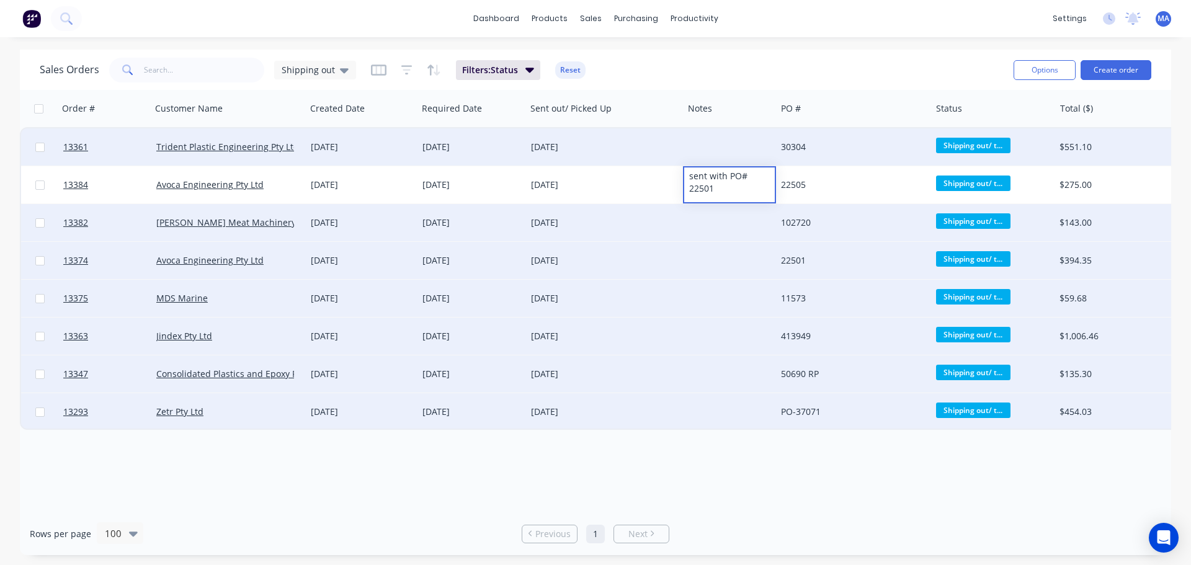
click at [720, 265] on div at bounding box center [729, 260] width 93 height 37
click at [726, 262] on div at bounding box center [729, 260] width 93 height 37
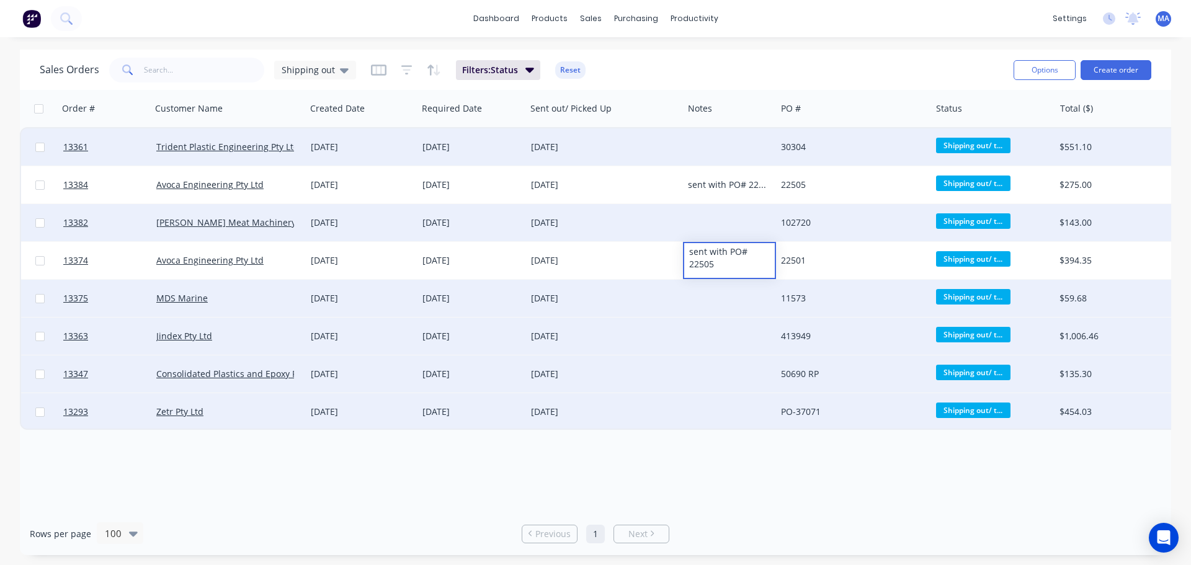
click at [776, 462] on div "Order # Customer Name Created Date Required Date Sent out/ Picked Up Notes PO #…" at bounding box center [595, 301] width 1151 height 422
click at [494, 22] on link "dashboard" at bounding box center [496, 18] width 58 height 19
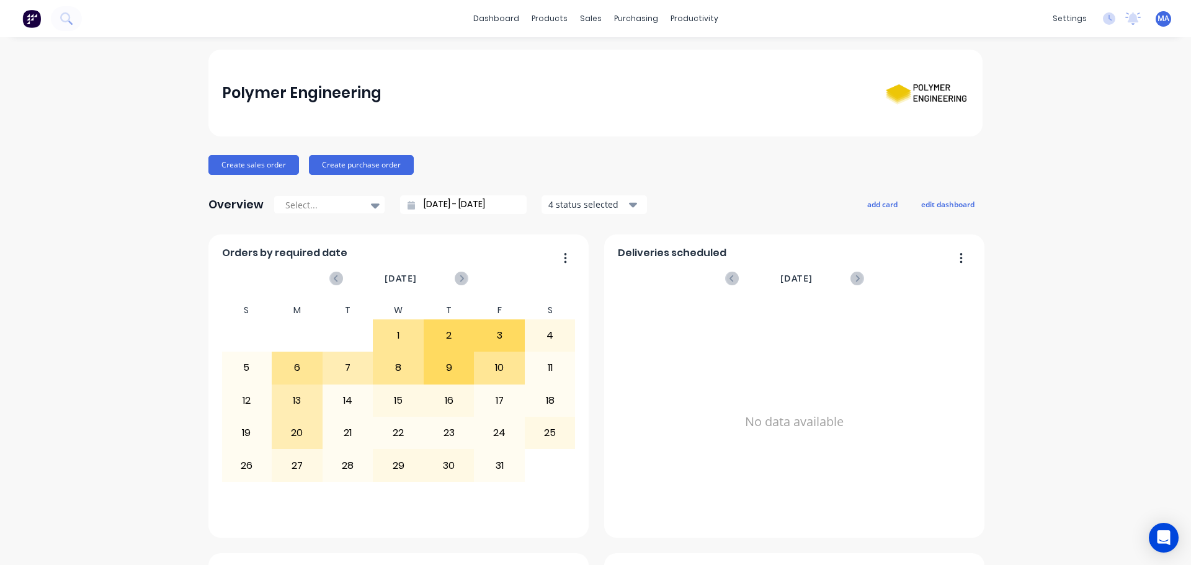
click at [598, 122] on div "Polymer Engineering" at bounding box center [595, 93] width 774 height 87
click at [566, 123] on div "Polymer Engineering" at bounding box center [595, 93] width 774 height 87
